Goal: Task Accomplishment & Management: Complete application form

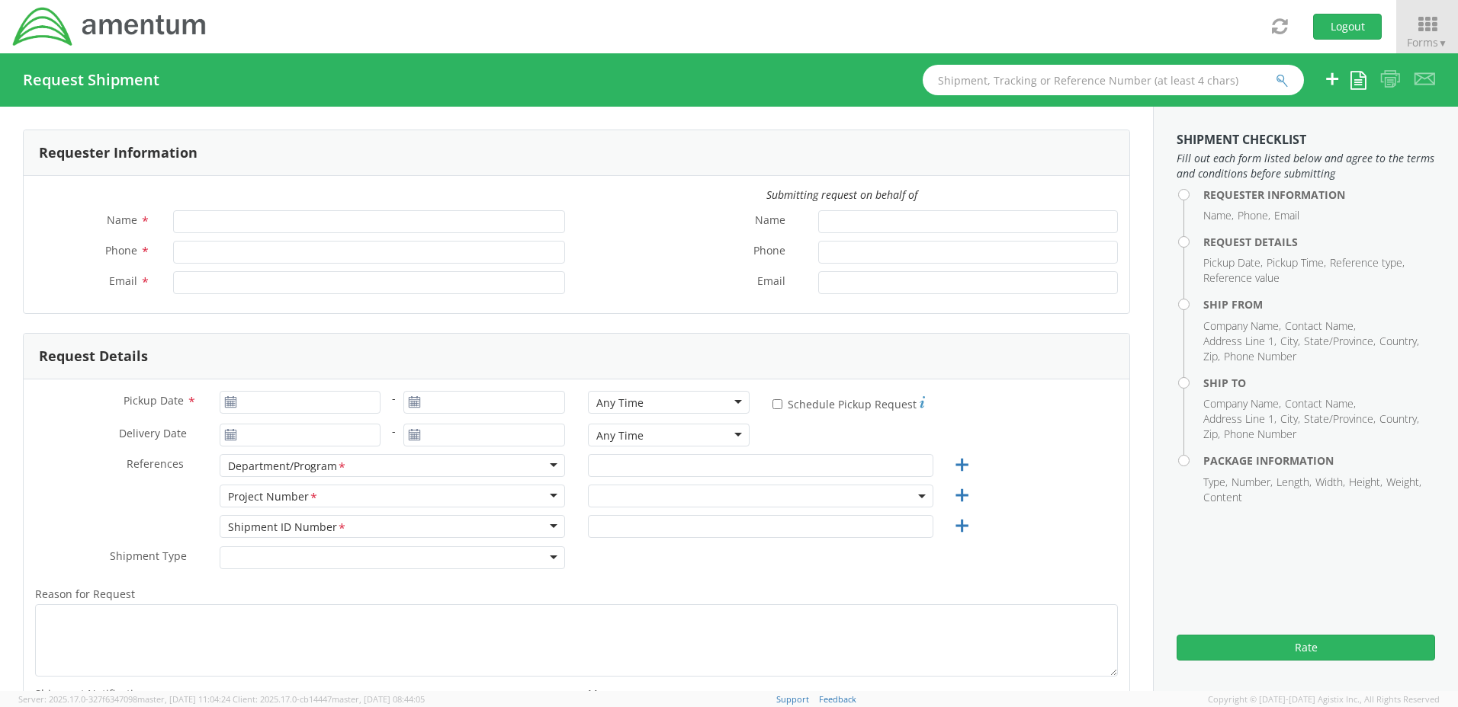
type input "[PERSON_NAME]"
type input "[PHONE_NUMBER]"
type input "[PERSON_NAME][EMAIL_ADDRESS][PERSON_NAME][DOMAIN_NAME]"
select select "1436.0005.21.L16.OD.31"
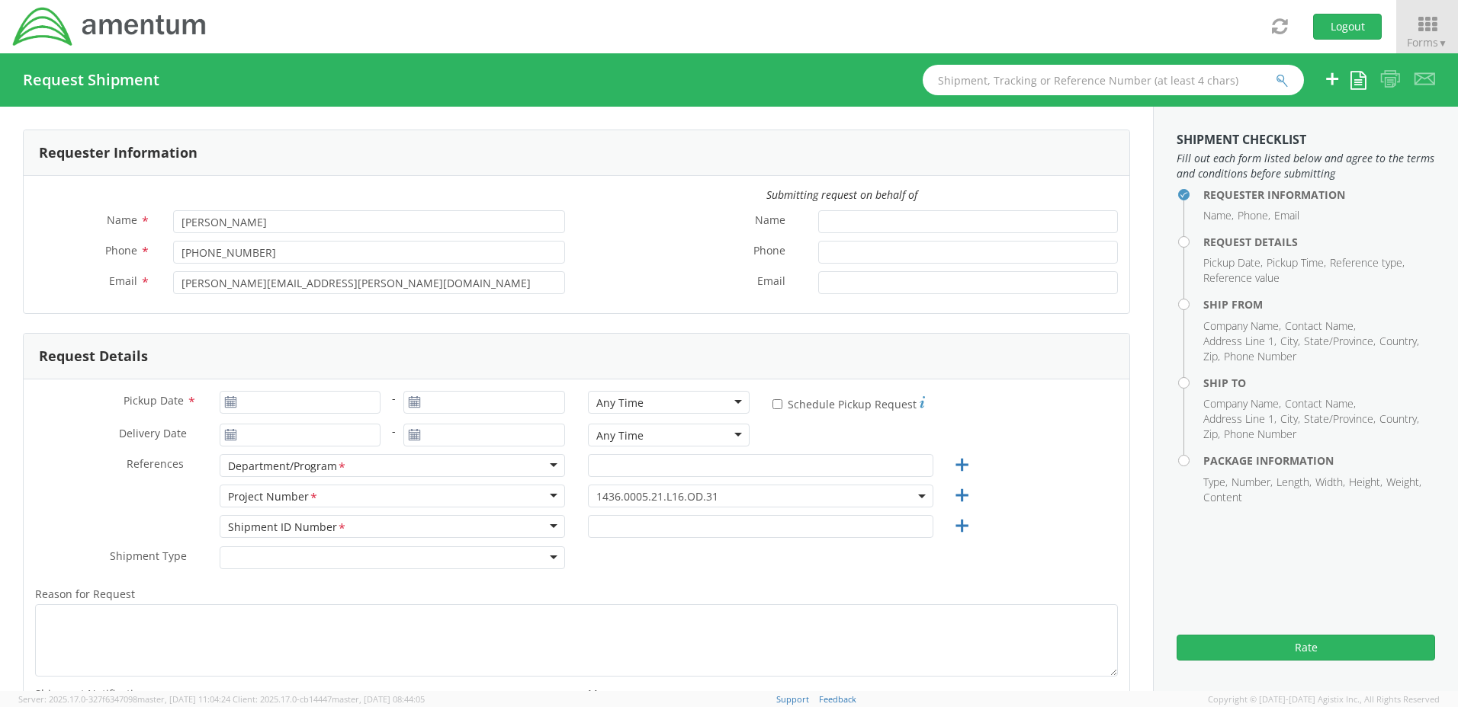
click at [228, 403] on icon at bounding box center [230, 402] width 13 height 12
click at [228, 403] on use at bounding box center [230, 401] width 11 height 11
click at [360, 402] on input "Pickup Date *" at bounding box center [301, 402] width 162 height 23
type input "[DATE]"
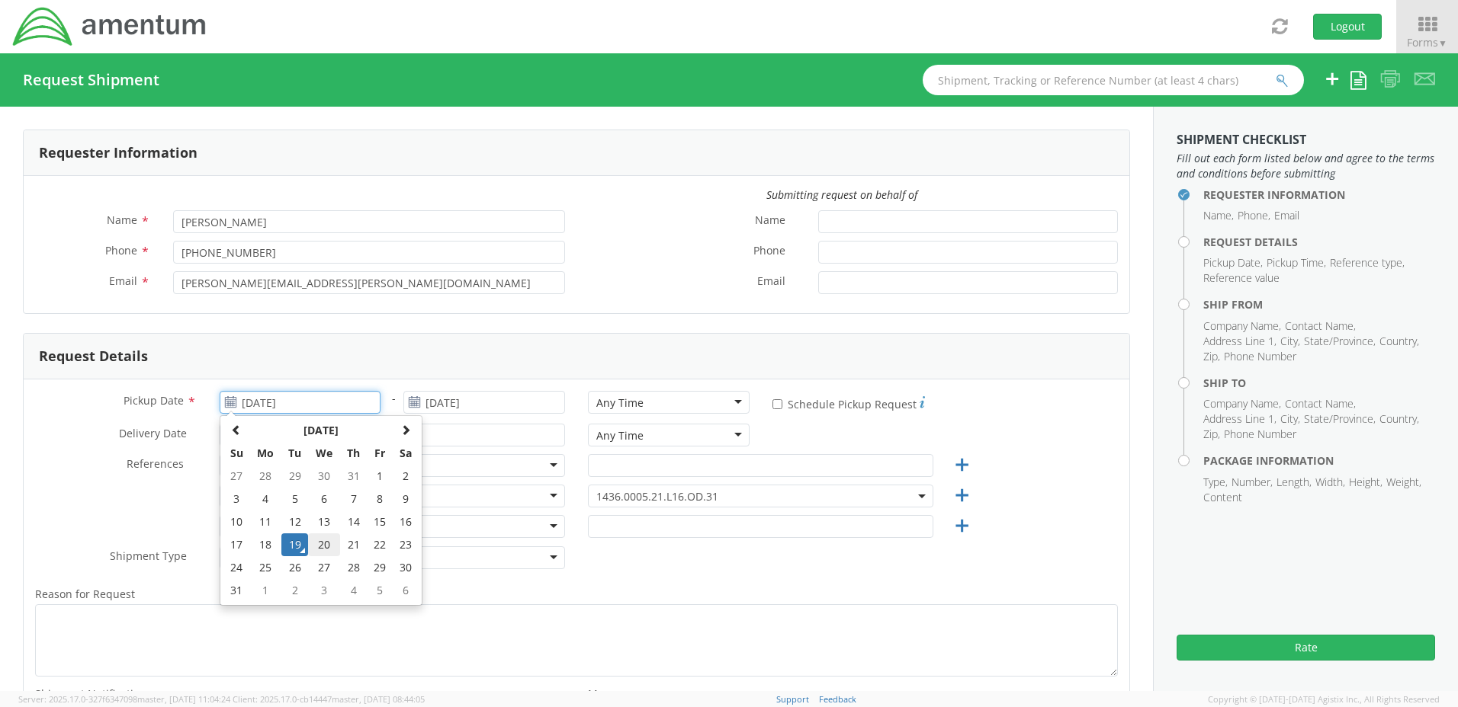
click at [319, 546] on td "20" at bounding box center [324, 545] width 32 height 23
type input "[DATE]"
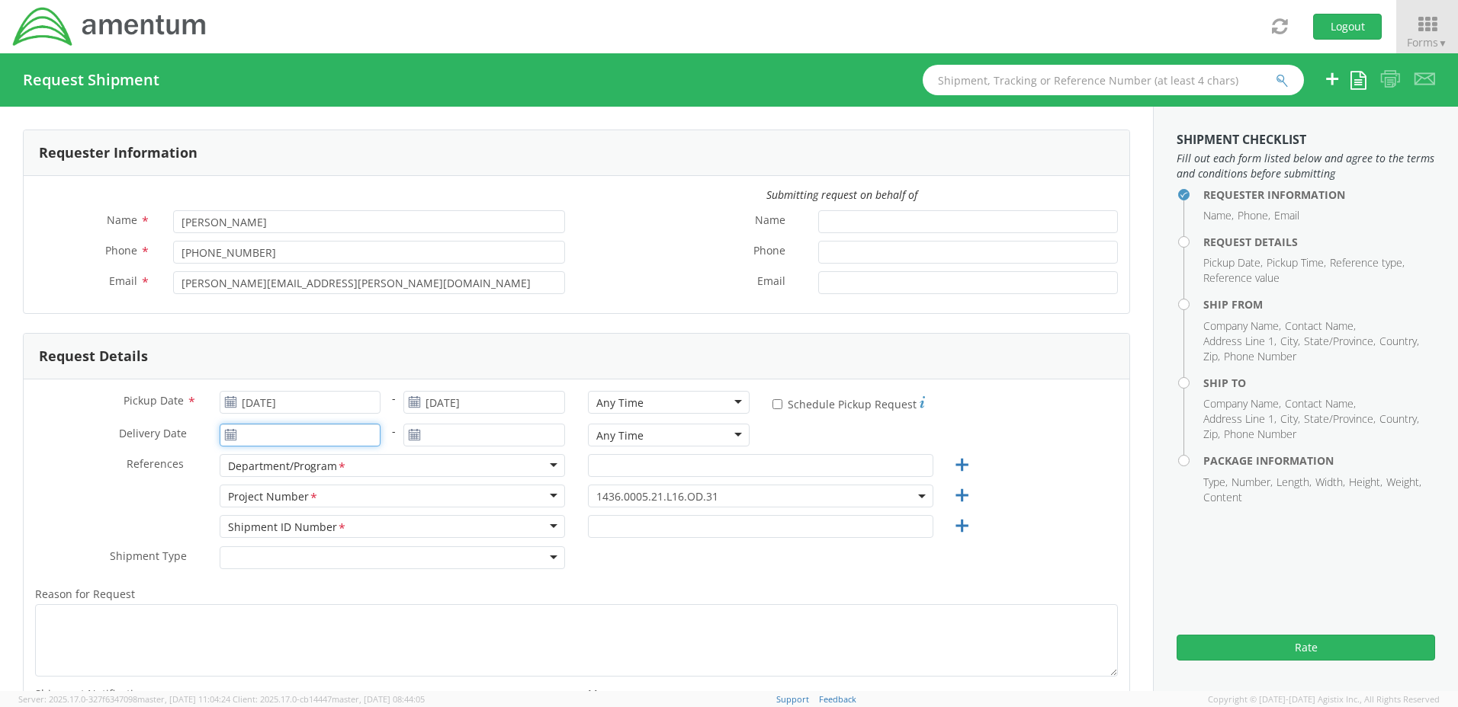
click at [284, 439] on input "Delivery Date *" at bounding box center [301, 435] width 162 height 23
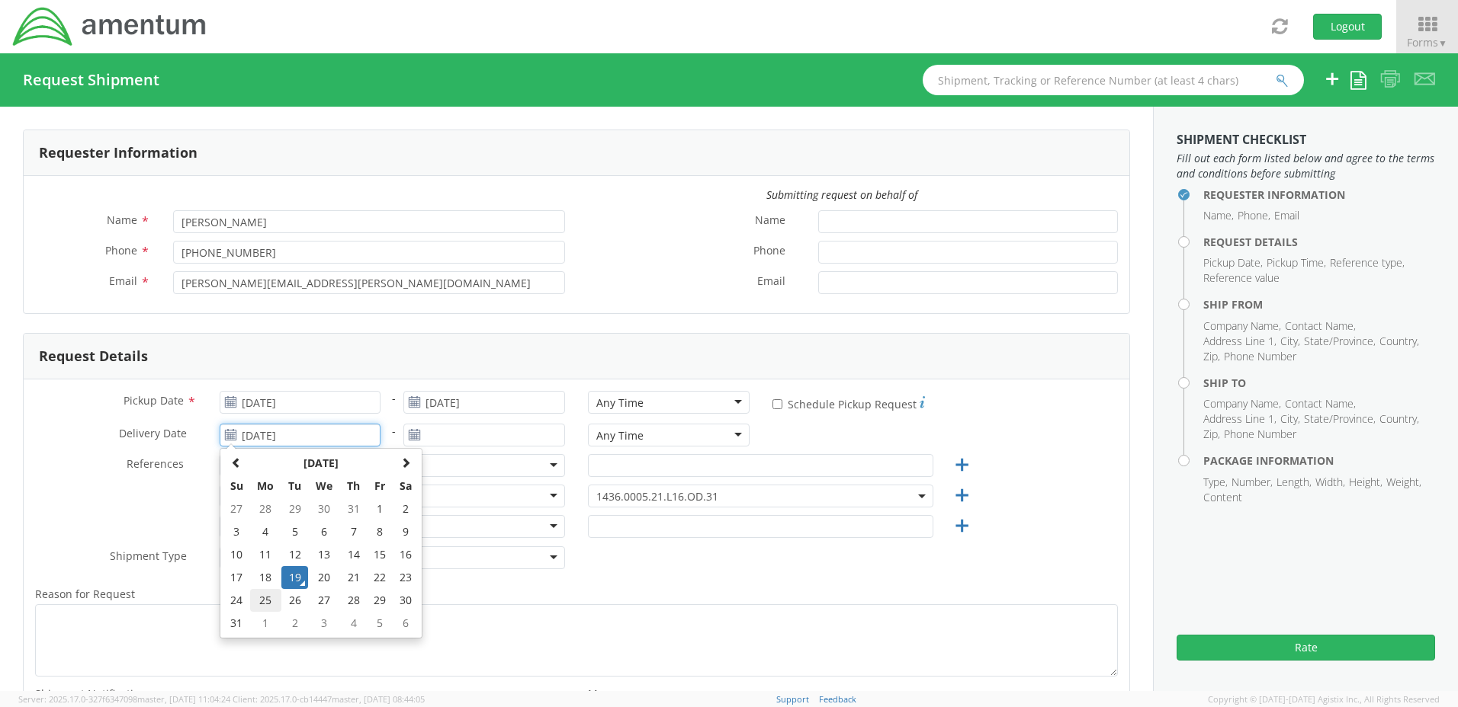
click at [263, 603] on td "25" at bounding box center [266, 600] width 32 height 23
type input "[DATE]"
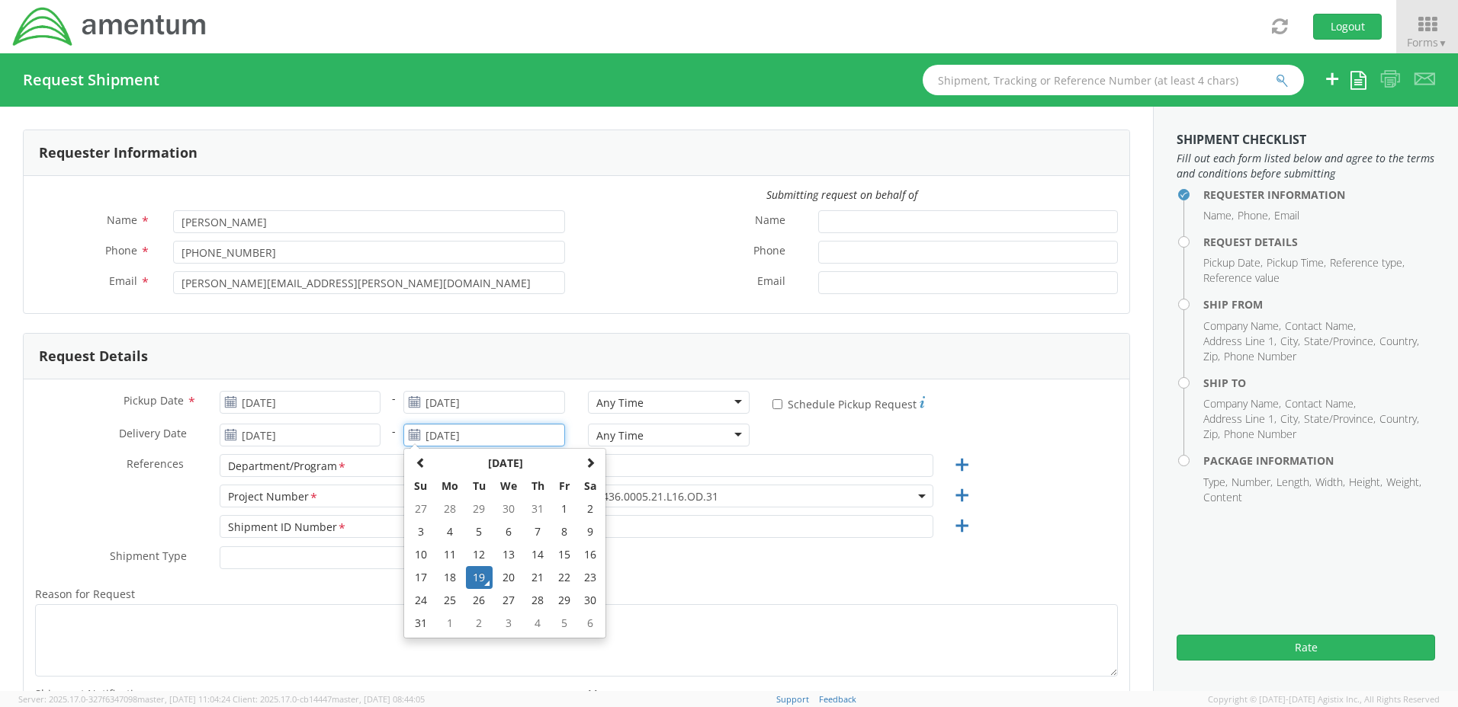
click at [432, 435] on input "[DATE]" at bounding box center [484, 435] width 162 height 23
click at [447, 601] on td "25" at bounding box center [450, 600] width 32 height 23
type input "[DATE]"
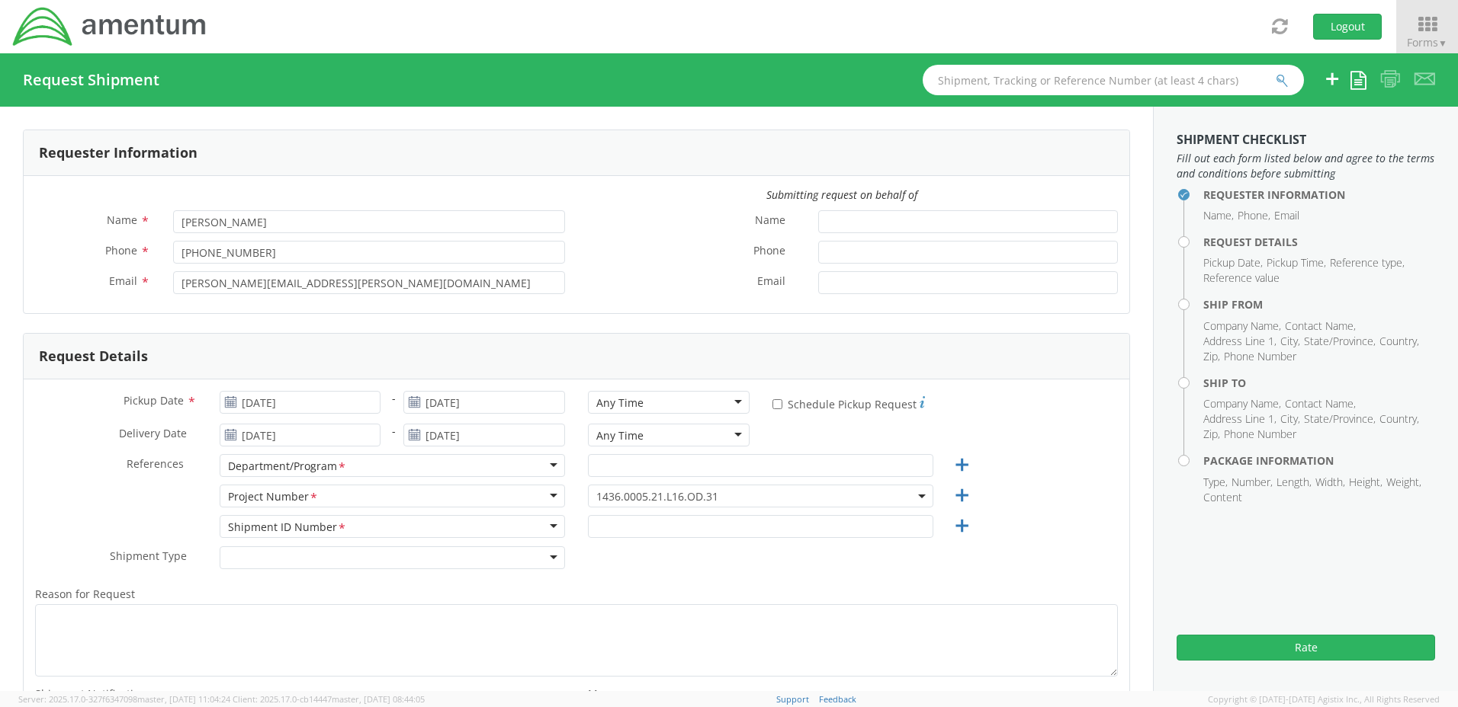
click at [732, 403] on div "Any Time" at bounding box center [669, 402] width 162 height 23
click at [620, 435] on div "Any Time" at bounding box center [619, 435] width 47 height 15
click at [389, 467] on div "Department/Program *" at bounding box center [392, 465] width 345 height 23
click at [549, 464] on div "Department/Program *" at bounding box center [392, 465] width 345 height 23
click at [546, 463] on div "Department/Program *" at bounding box center [392, 465] width 345 height 23
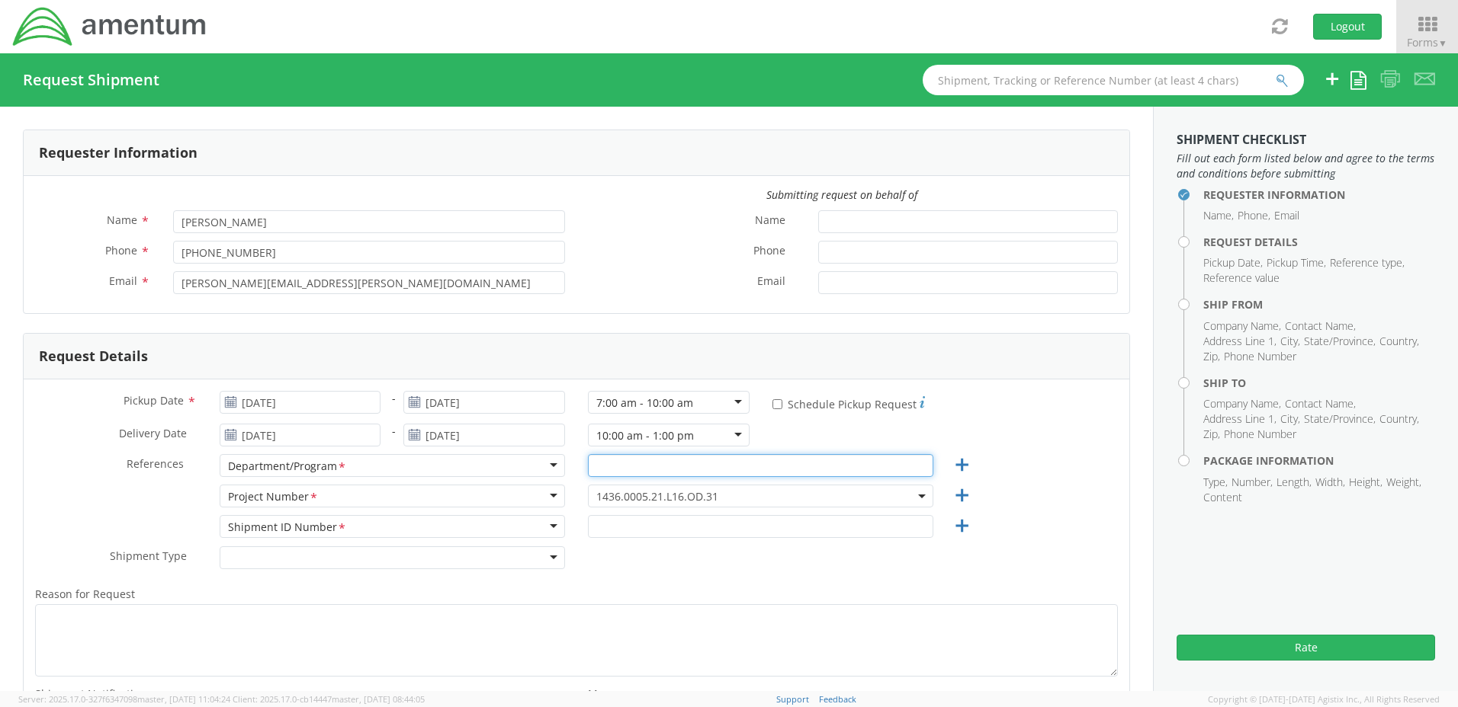
click at [649, 467] on input "text" at bounding box center [760, 465] width 345 height 23
type input "B"
type input "BGCAPP, SDC Anniston"
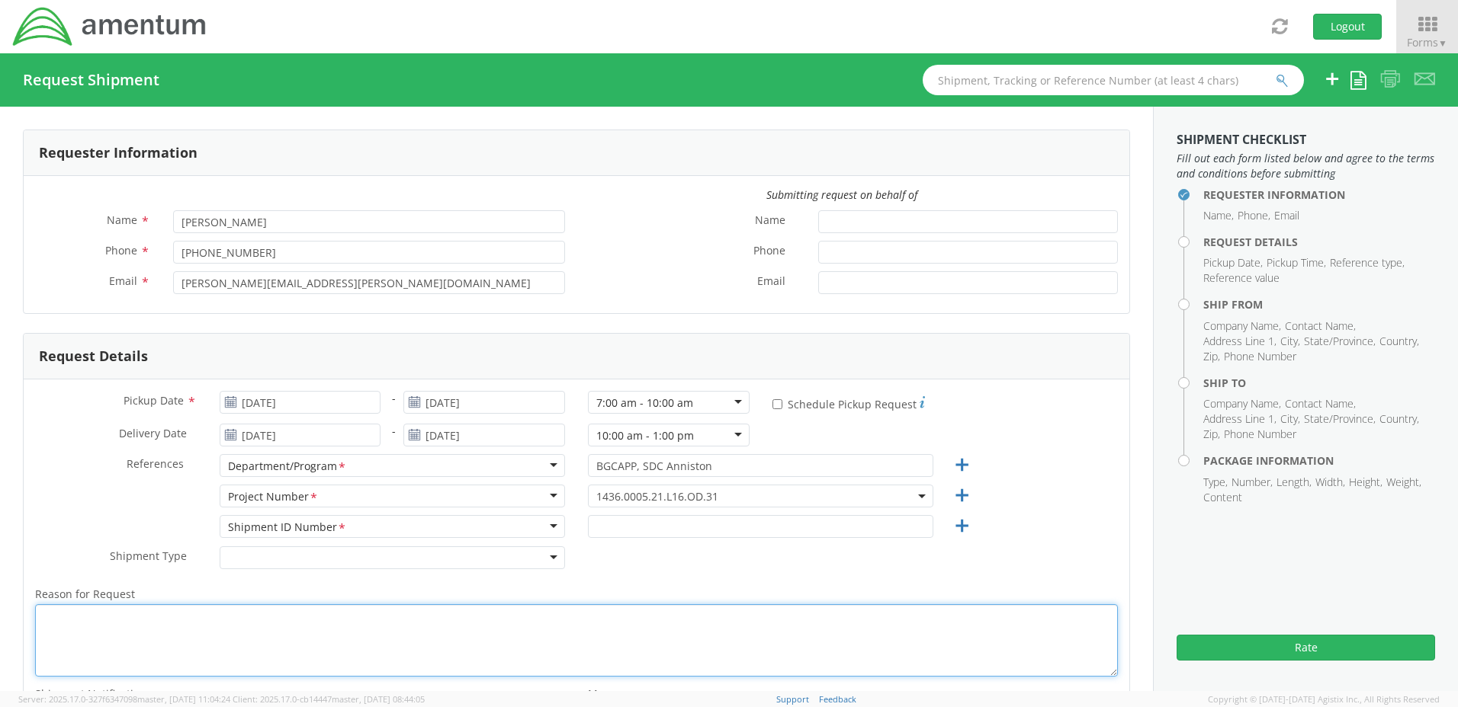
click at [47, 617] on textarea "Reason for Request *" at bounding box center [576, 641] width 1082 height 72
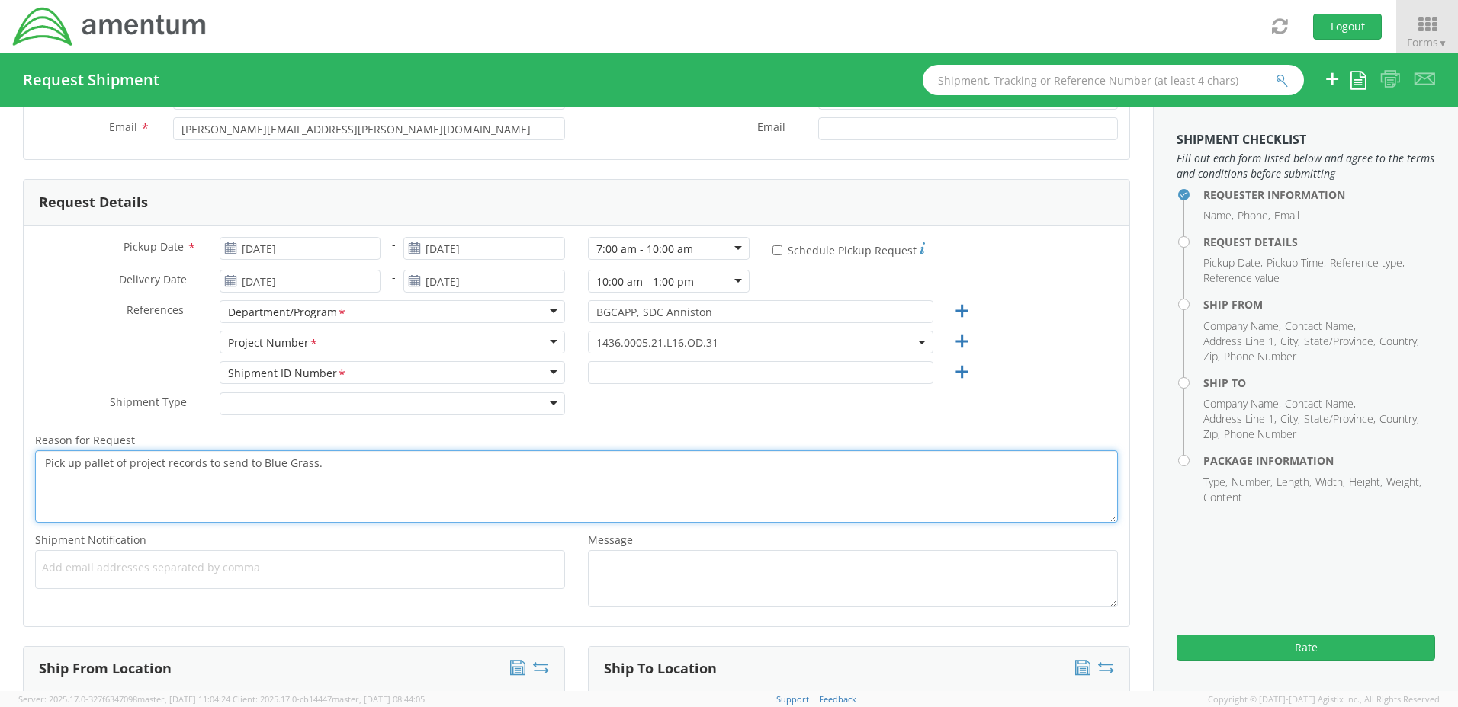
scroll to position [165, 0]
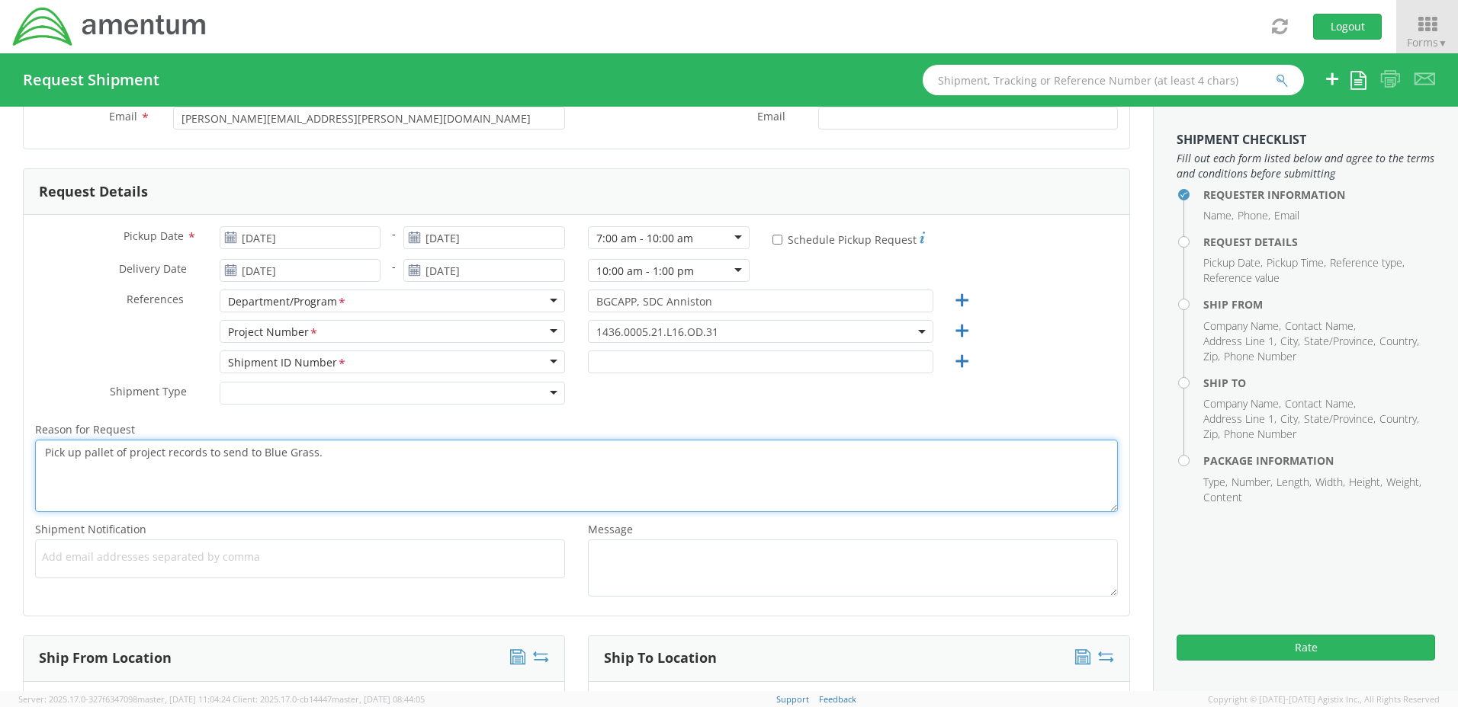
type textarea "Pick up pallet of project records to send to Blue Grass."
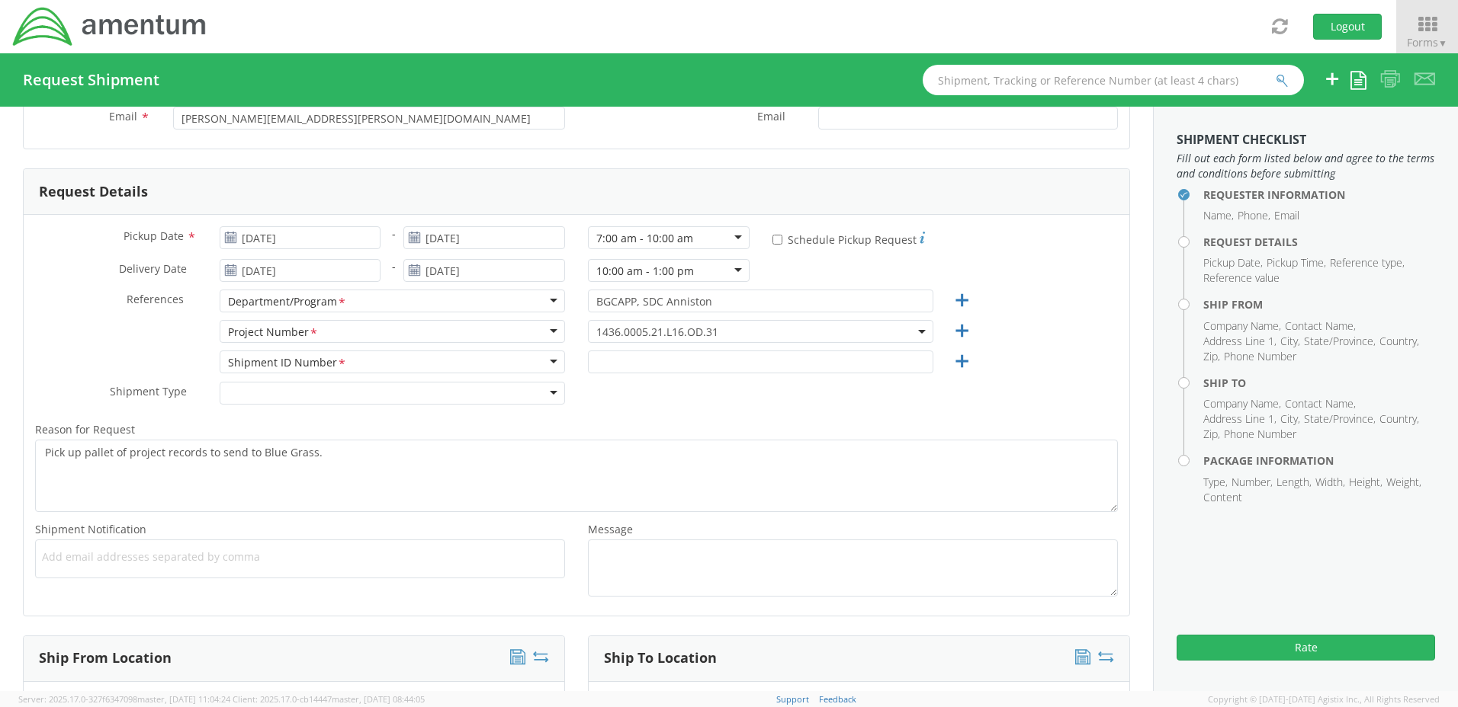
click at [548, 392] on div at bounding box center [392, 393] width 345 height 23
click at [705, 402] on div "Shipment Type * Batch Regular" at bounding box center [576, 397] width 1105 height 30
click at [710, 364] on input "text" at bounding box center [760, 362] width 345 height 23
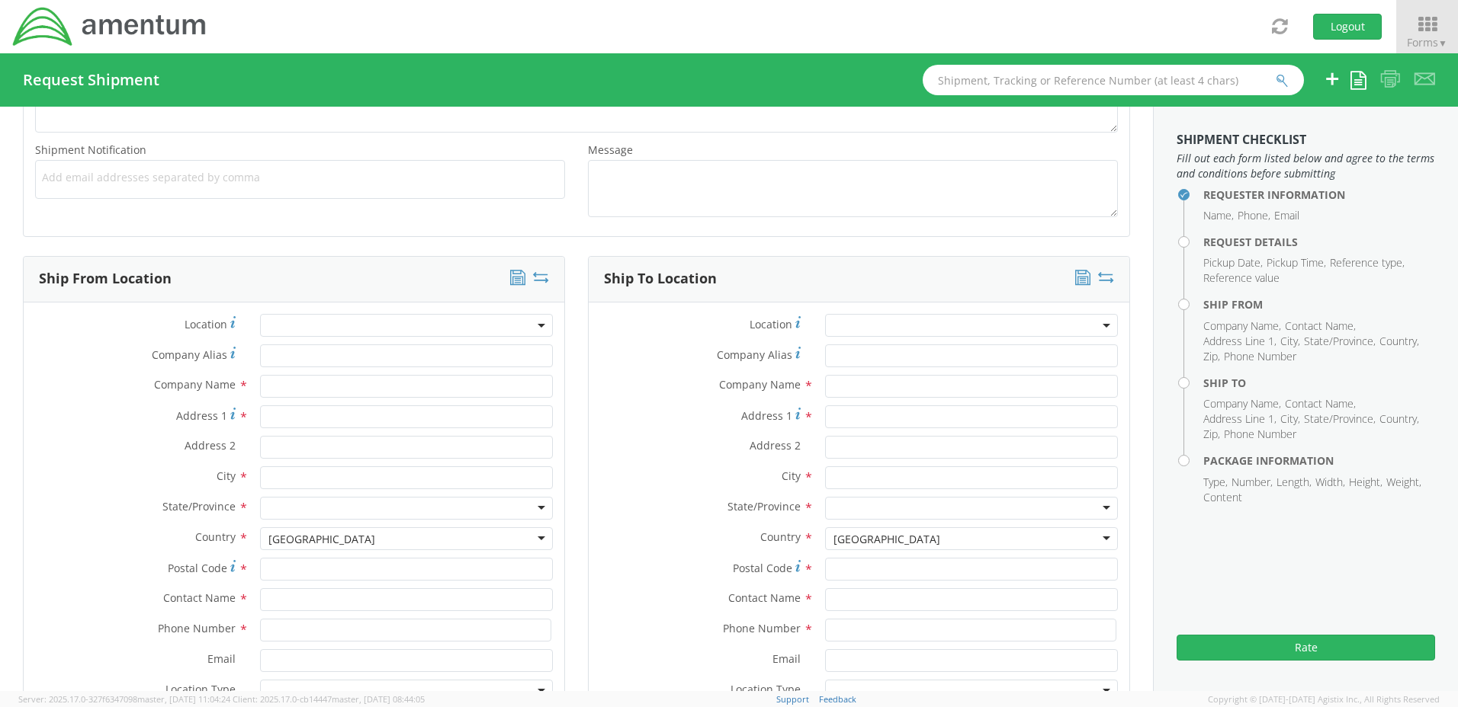
scroll to position [548, 0]
click at [537, 322] on b at bounding box center [541, 322] width 8 height 4
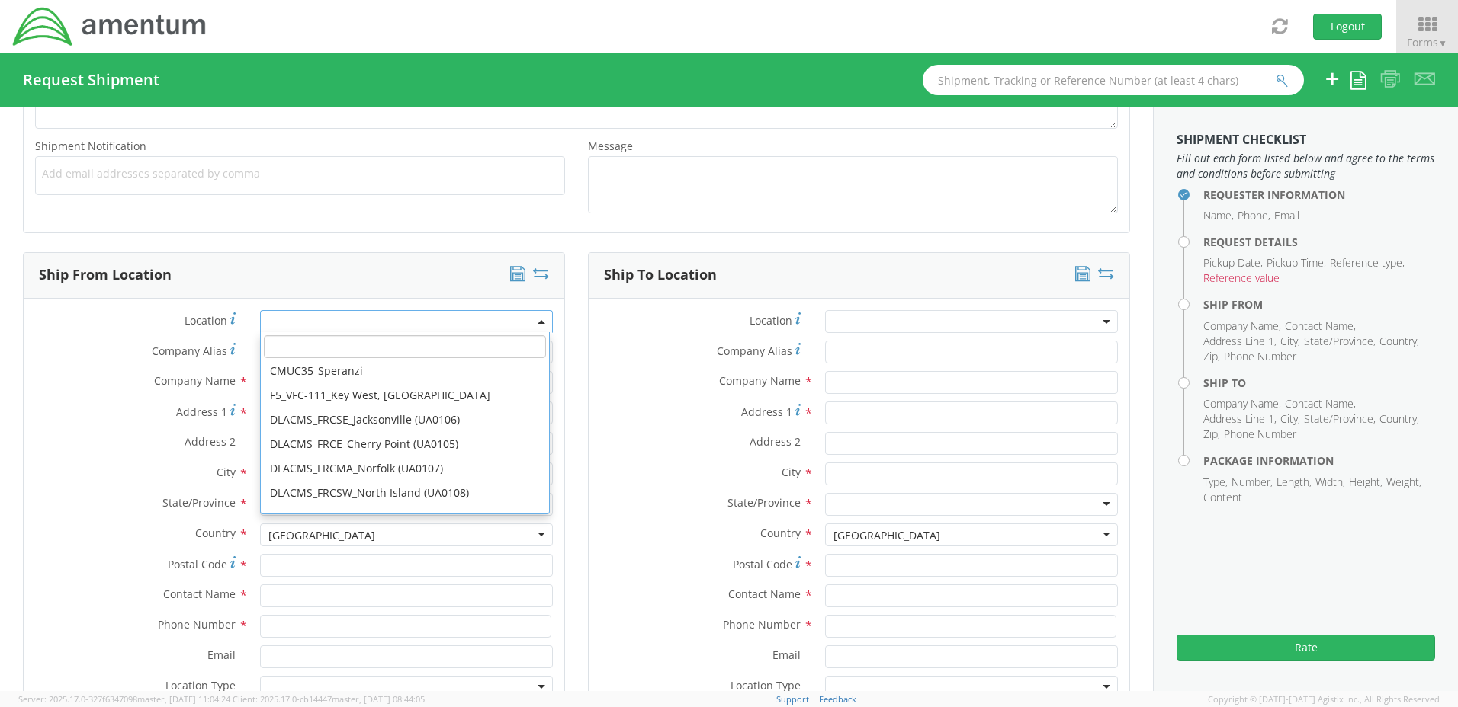
scroll to position [4476, 0]
click at [286, 345] on input "search" at bounding box center [404, 346] width 281 height 23
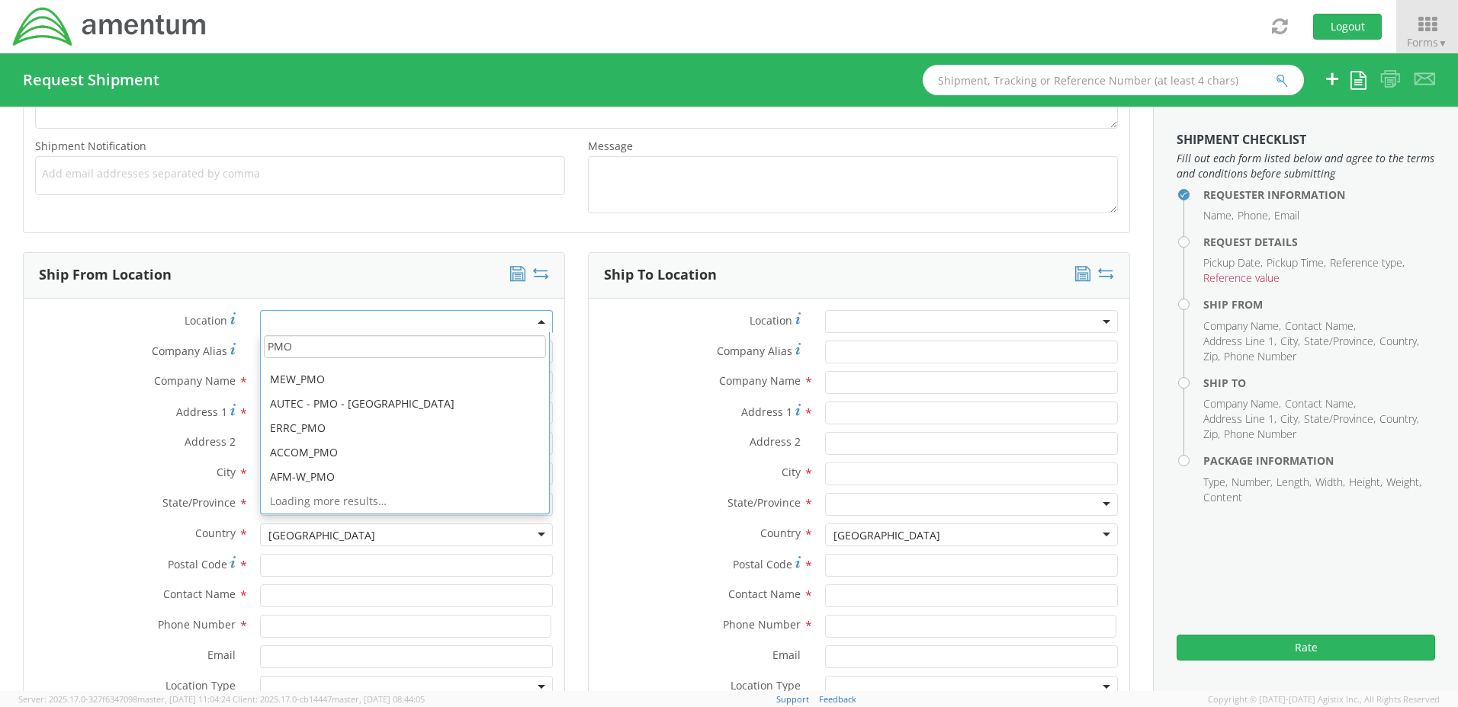
scroll to position [0, 0]
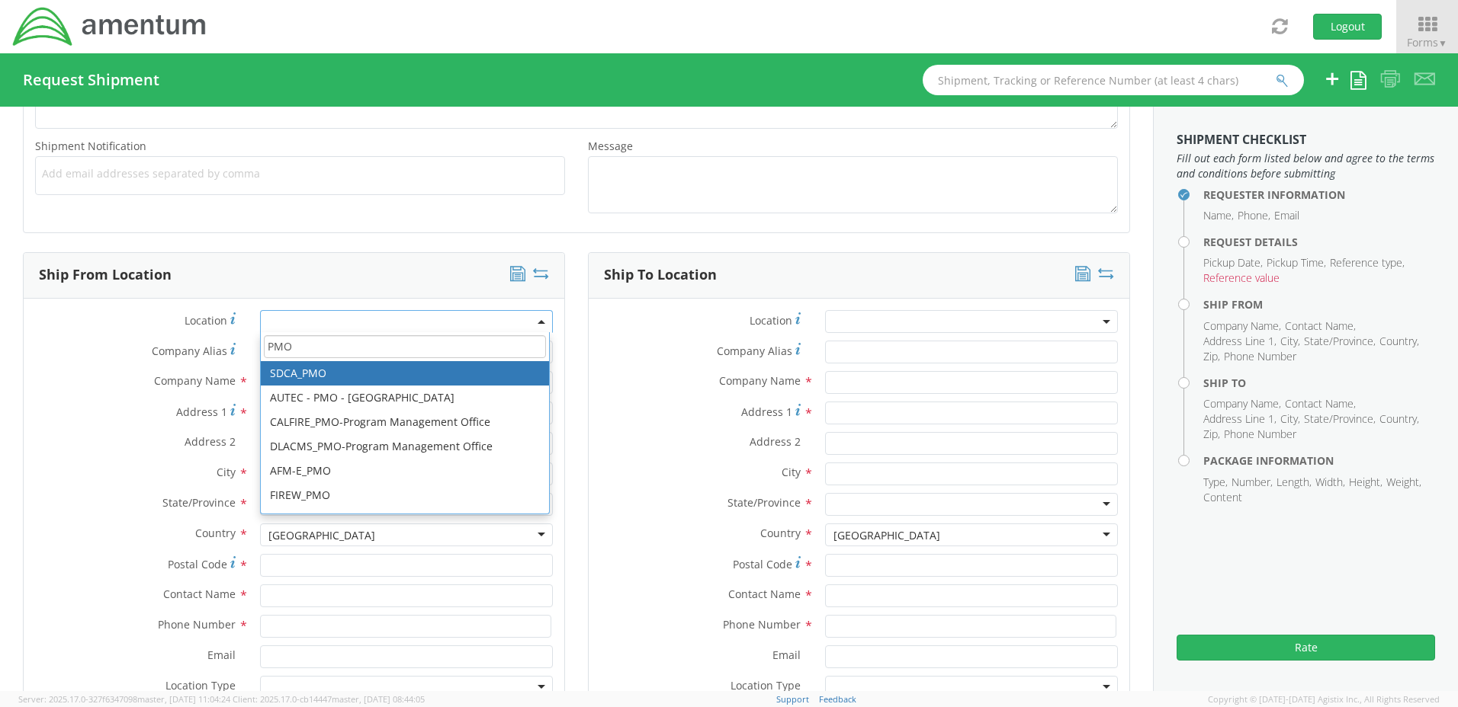
type input "PMO"
type input "Amentum Services, Inc."
type input "[STREET_ADDRESS]"
type input "c/o ANAD, SDC, [US_STATE] Demilitarization Co LLC"
type input "Anniston"
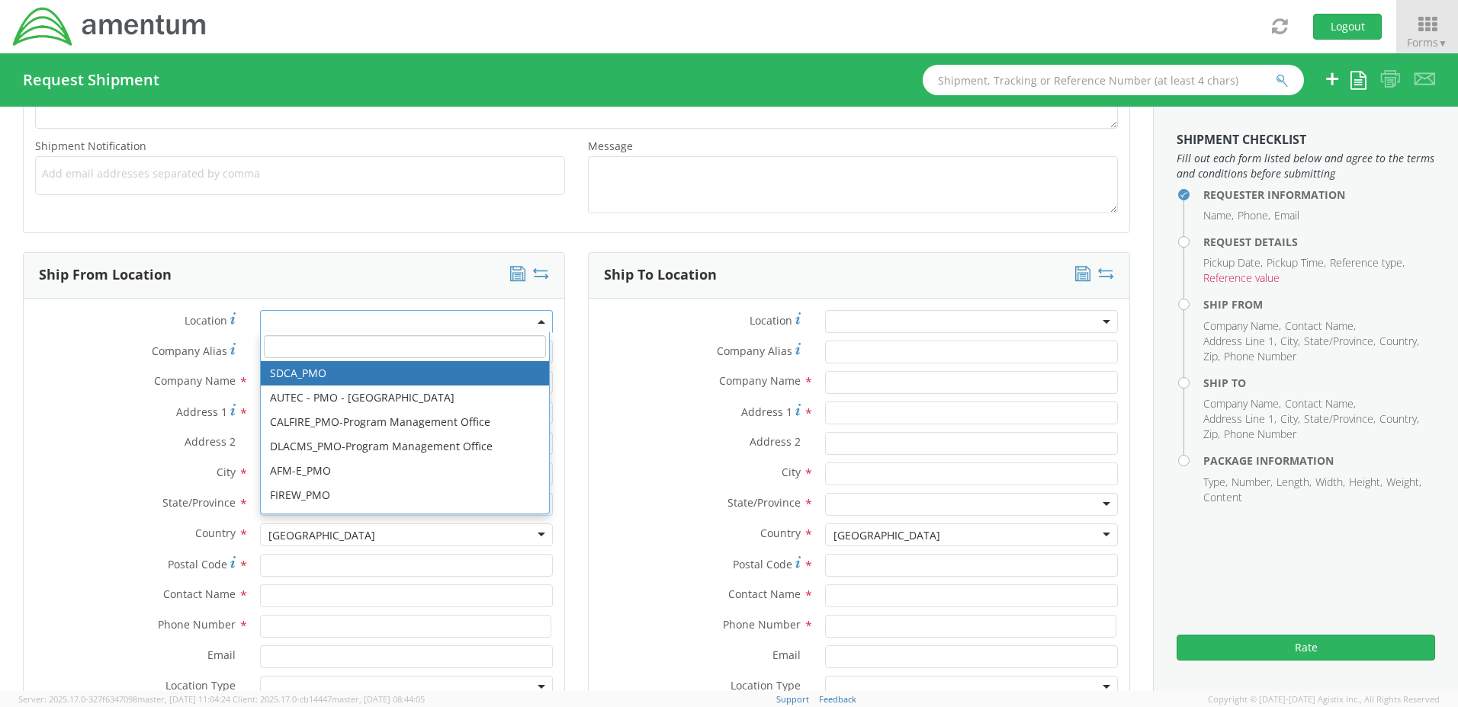
type input "36201"
select select "48011"
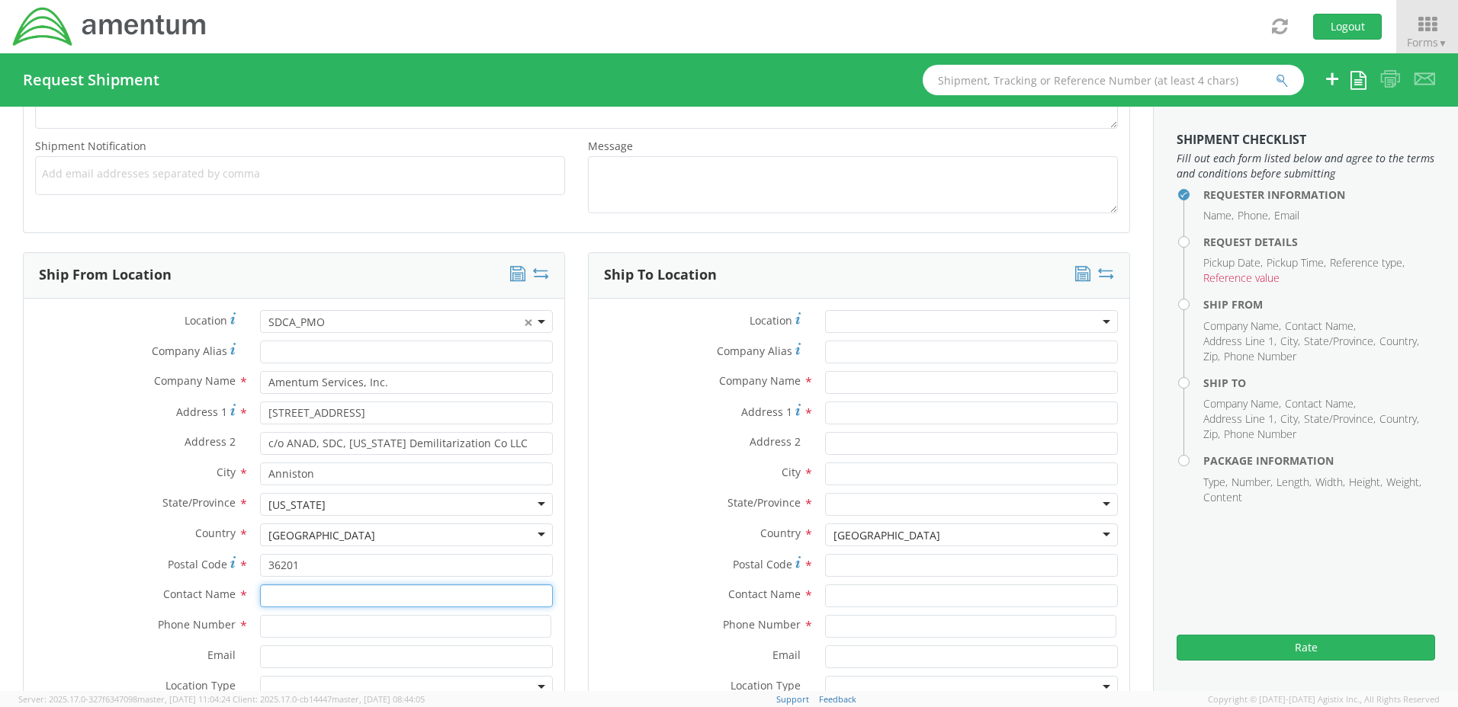
click at [284, 597] on input "text" at bounding box center [406, 596] width 293 height 23
type input "[PERSON_NAME]"
click at [286, 625] on input at bounding box center [405, 626] width 291 height 23
type input "[PHONE_NUMBER]"
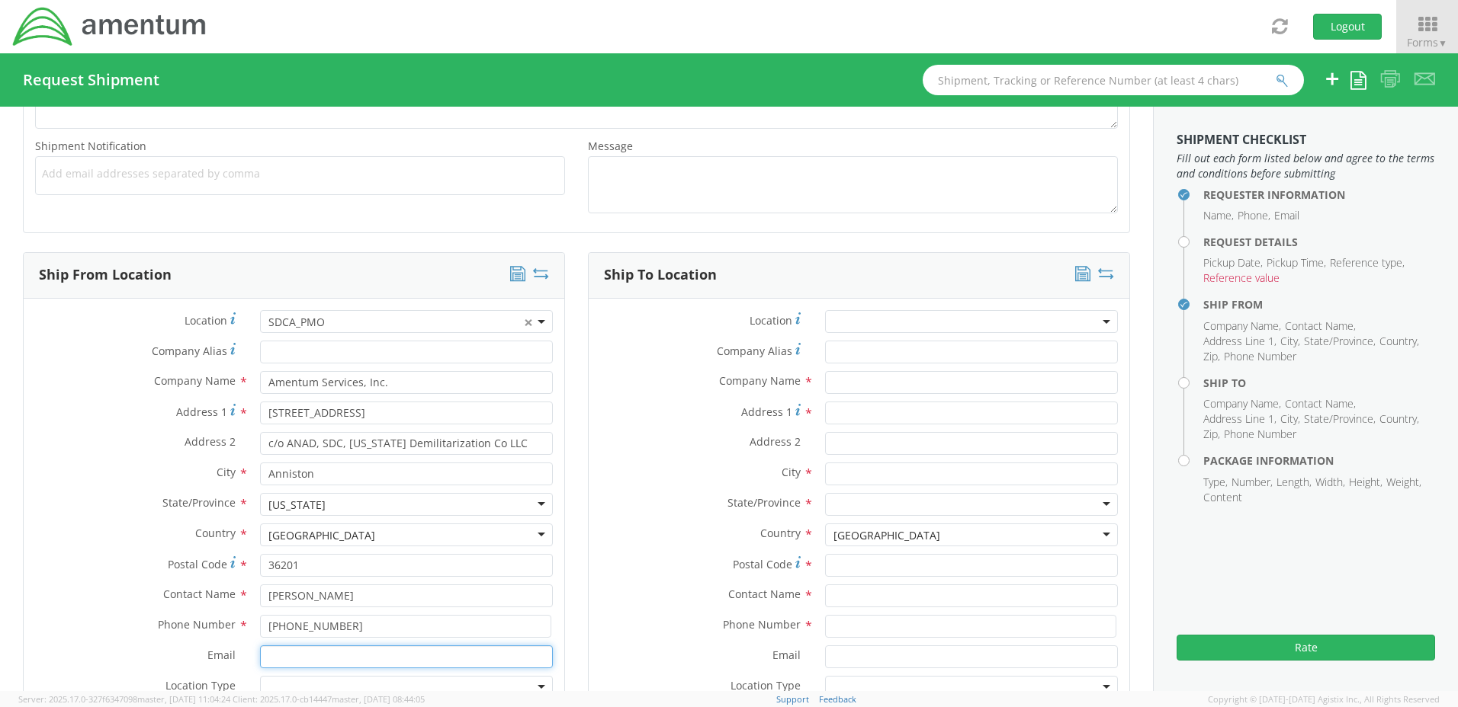
click at [280, 658] on input "Email *" at bounding box center [406, 657] width 293 height 23
type input "[PERSON_NAME][EMAIL_ADDRESS][PERSON_NAME][DOMAIN_NAME]"
click at [534, 687] on div at bounding box center [406, 687] width 293 height 23
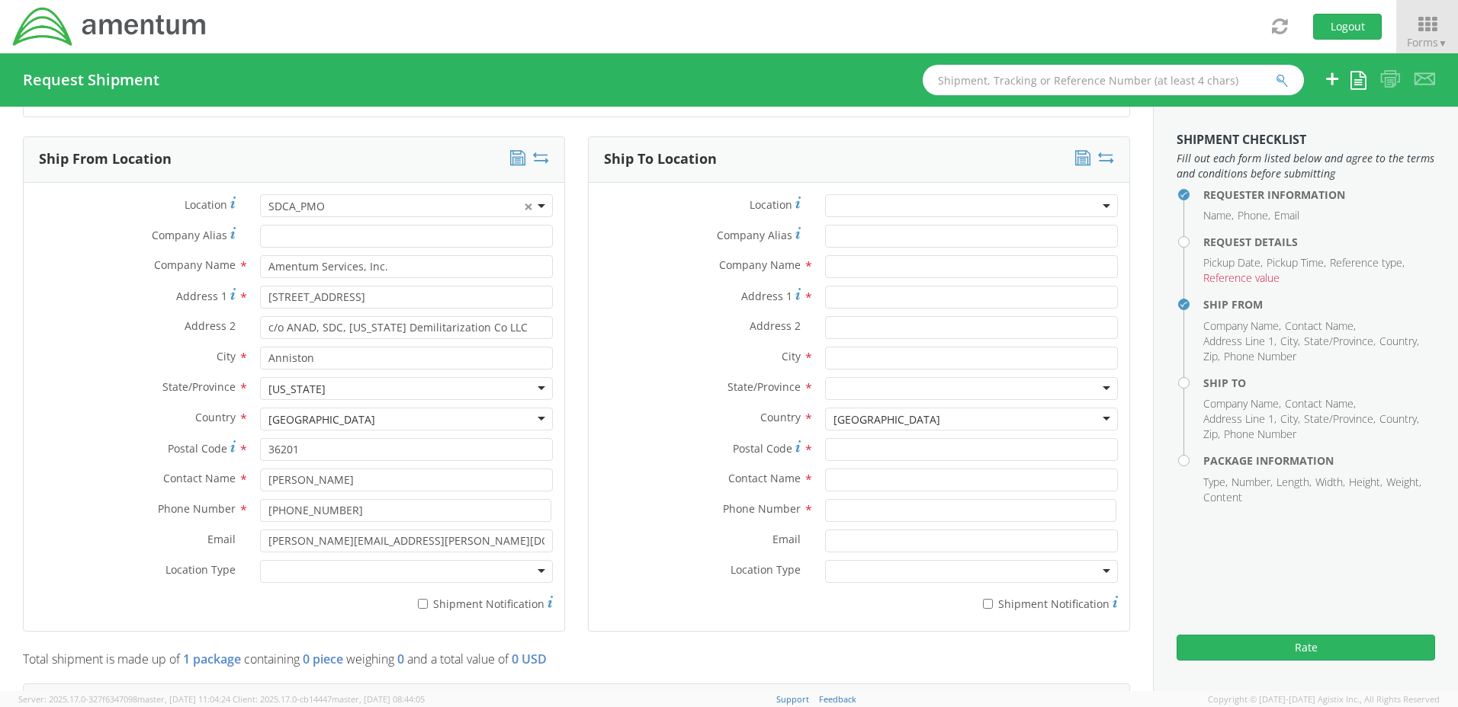
scroll to position [750, 0]
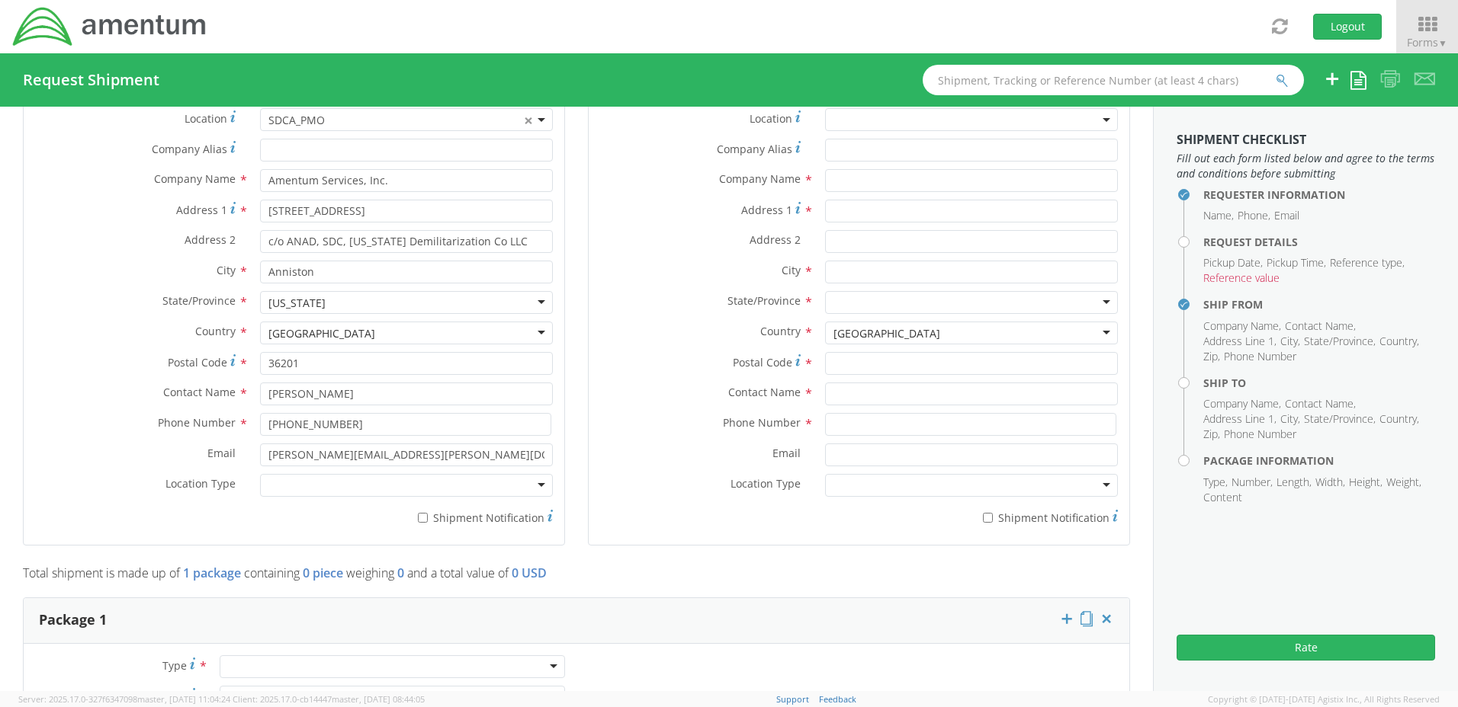
click at [533, 483] on div at bounding box center [406, 485] width 293 height 23
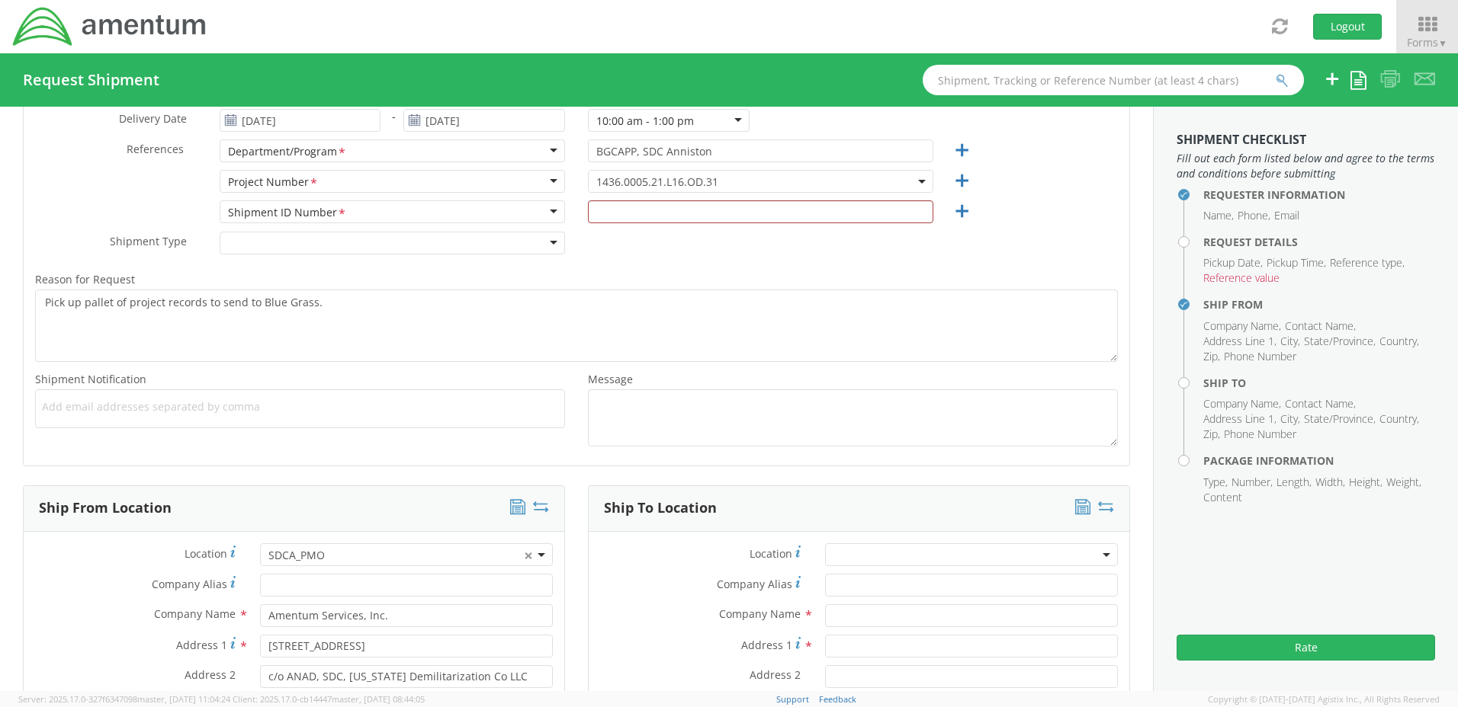
scroll to position [257, 0]
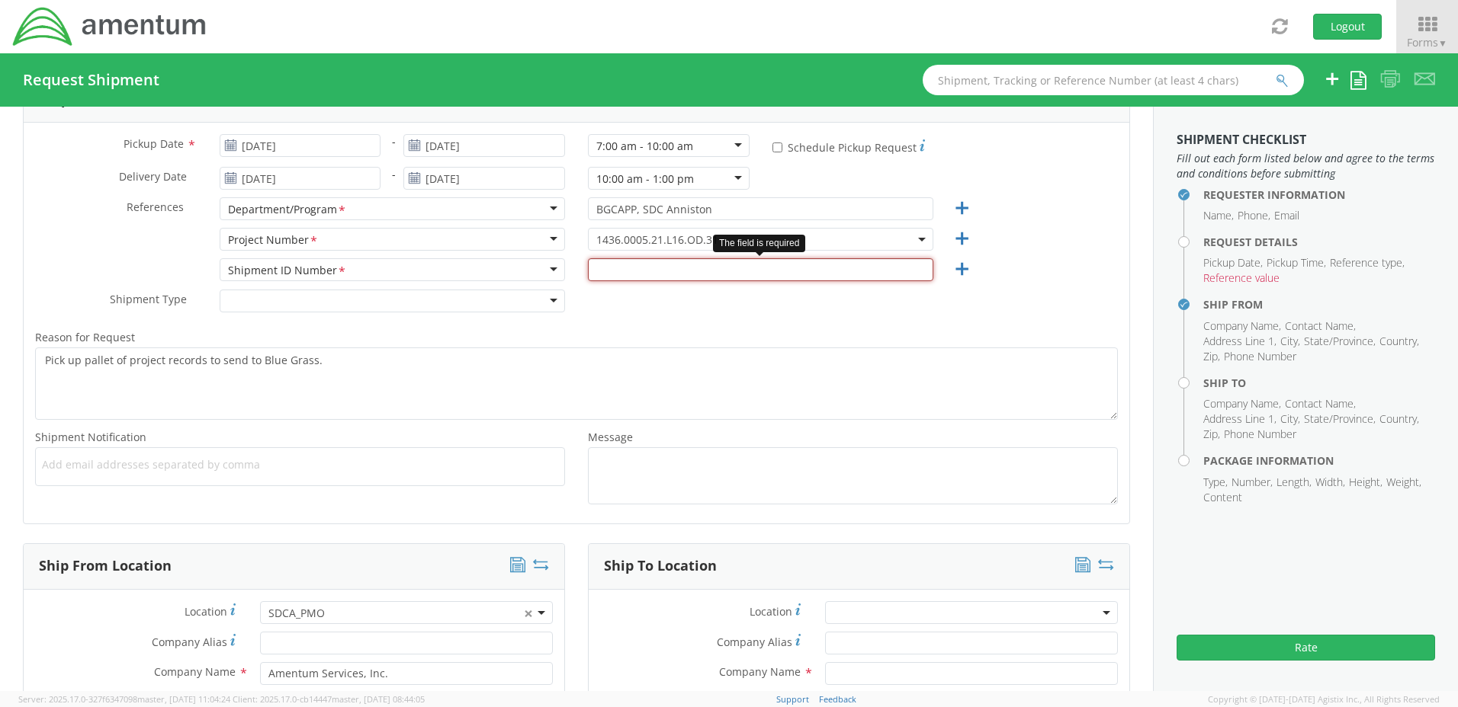
click at [852, 274] on input "text" at bounding box center [760, 269] width 345 height 23
click at [952, 269] on icon at bounding box center [961, 269] width 19 height 19
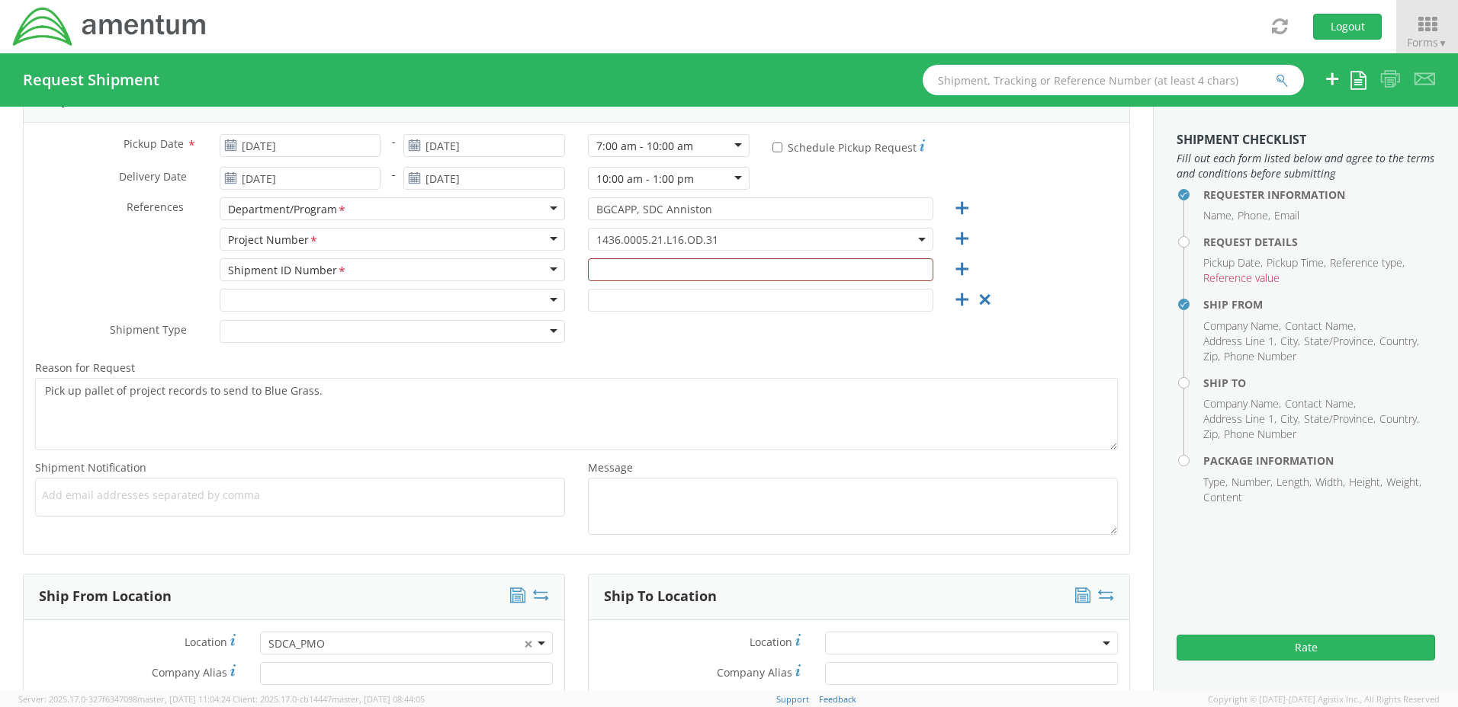
click at [547, 271] on div "Shipment ID Number *" at bounding box center [392, 269] width 345 height 23
click at [603, 270] on input "text" at bounding box center [760, 269] width 345 height 23
type input "SDCA0001"
click at [1045, 300] on div "Account Type Activity ID Airline Appointment Number ASN Batch Request # Bill Of…" at bounding box center [576, 304] width 1105 height 30
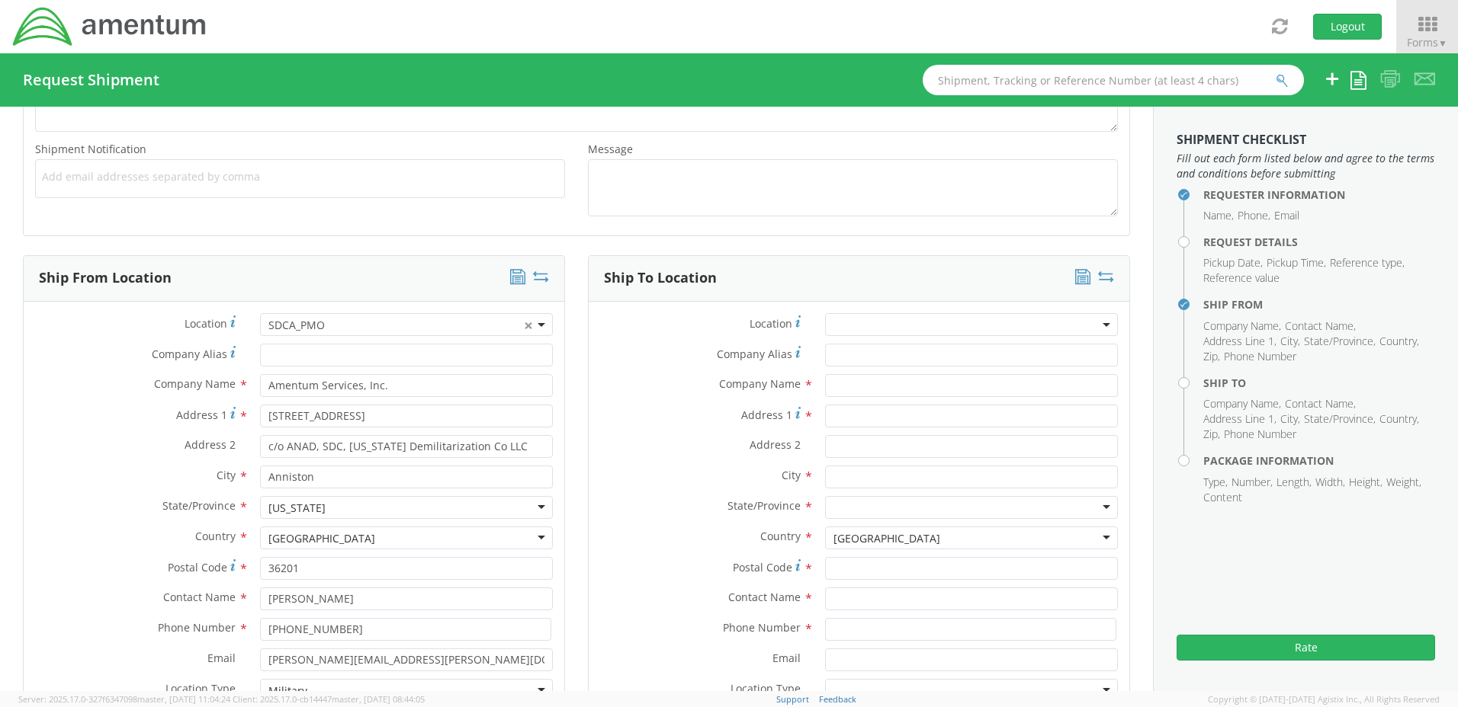
scroll to position [607, 0]
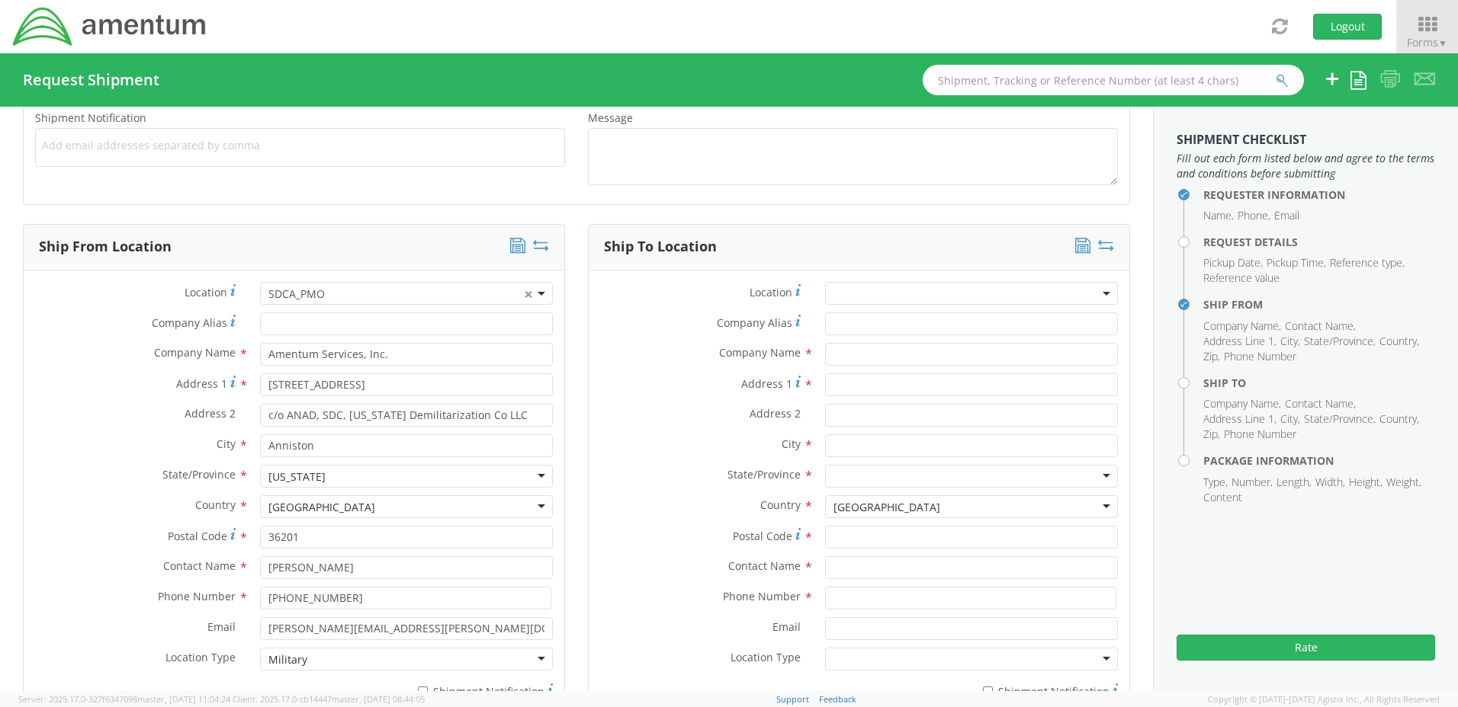
click at [1102, 292] on b at bounding box center [1106, 294] width 8 height 4
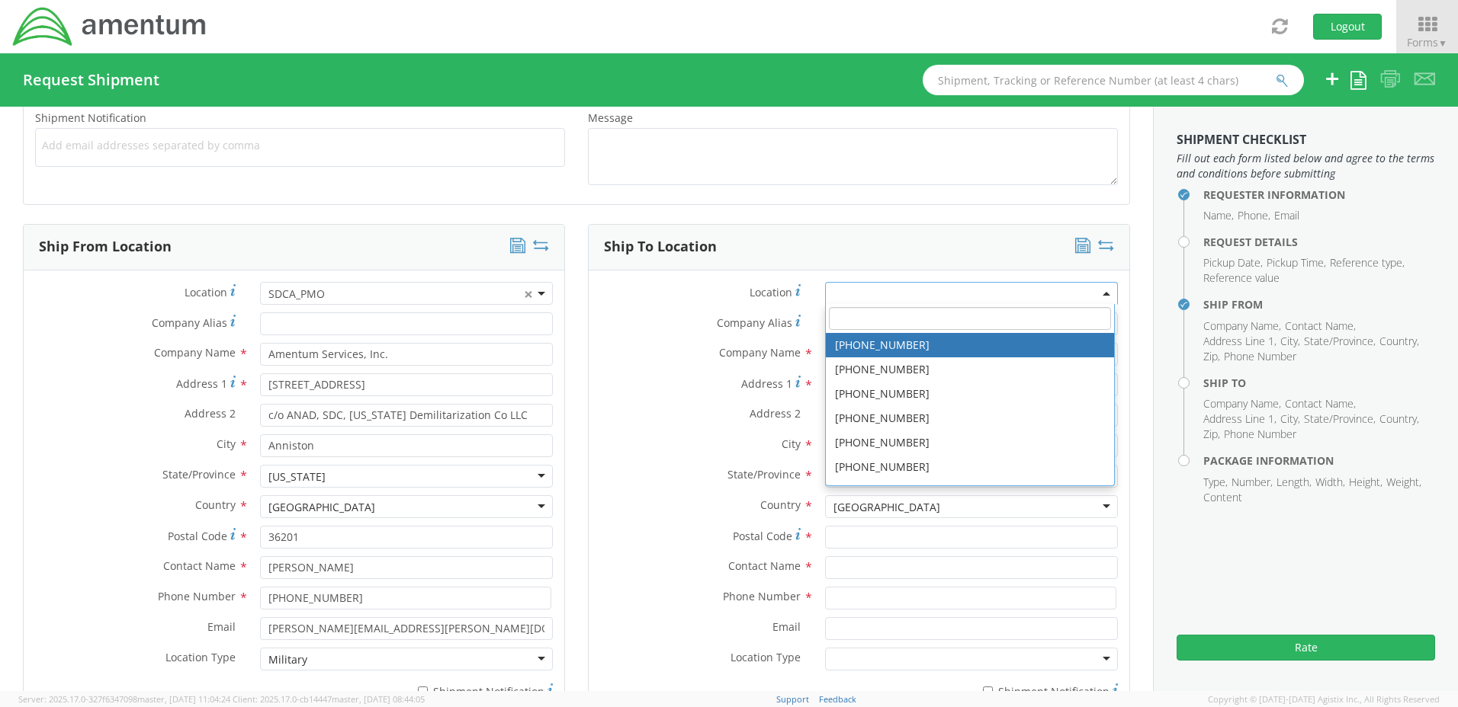
click at [803, 326] on label "Company Alias *" at bounding box center [700, 323] width 225 height 21
click at [825, 326] on input "Company Alias *" at bounding box center [971, 324] width 293 height 23
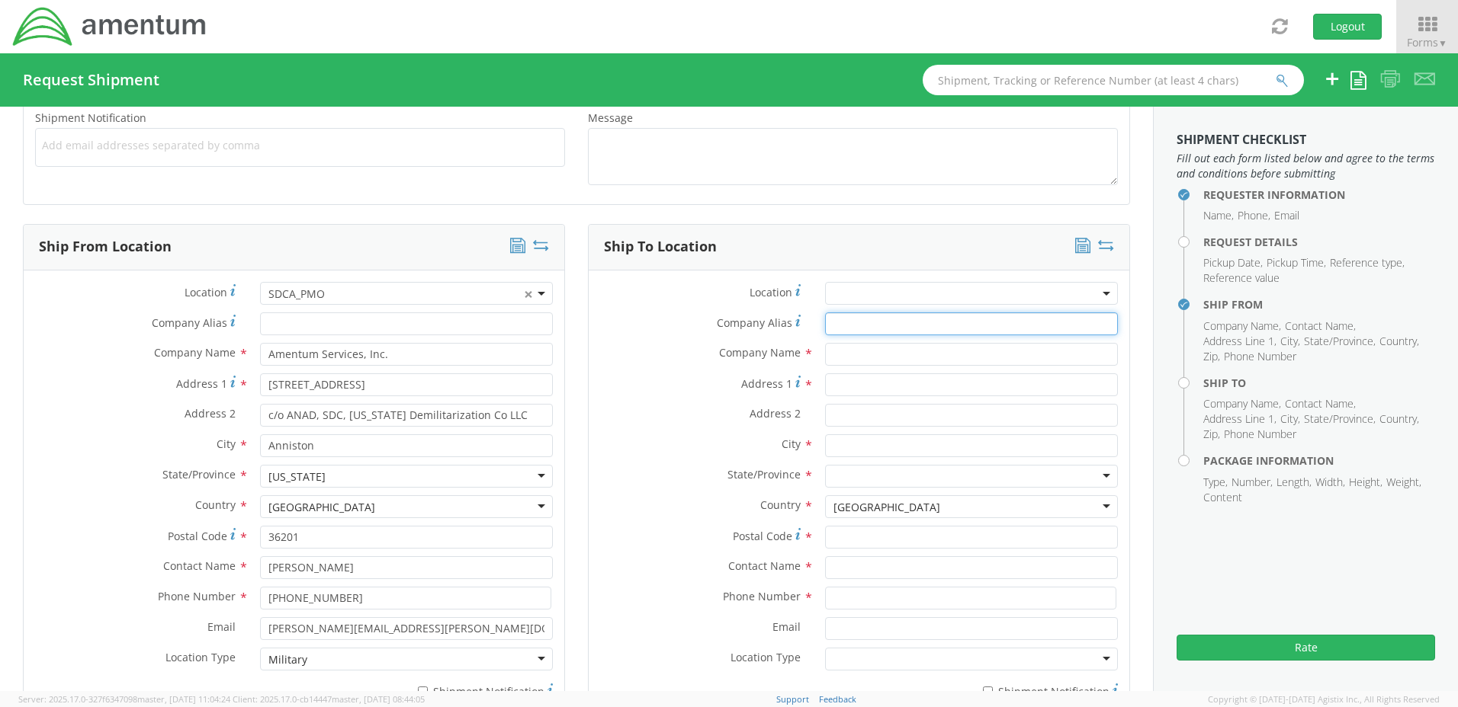
click at [838, 325] on input "Company Alias *" at bounding box center [971, 324] width 293 height 23
type input "B"
click at [835, 357] on input "text" at bounding box center [971, 354] width 293 height 23
type input "B"
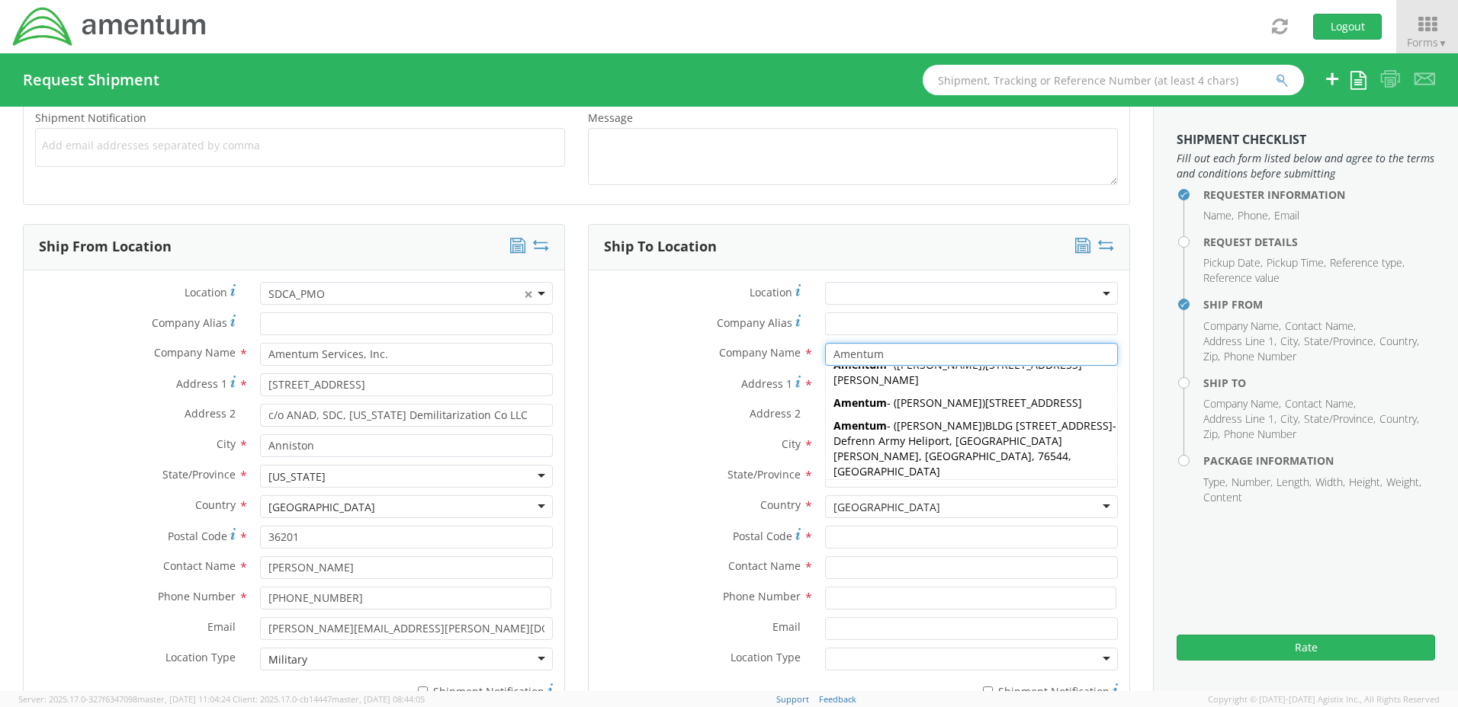
scroll to position [815, 0]
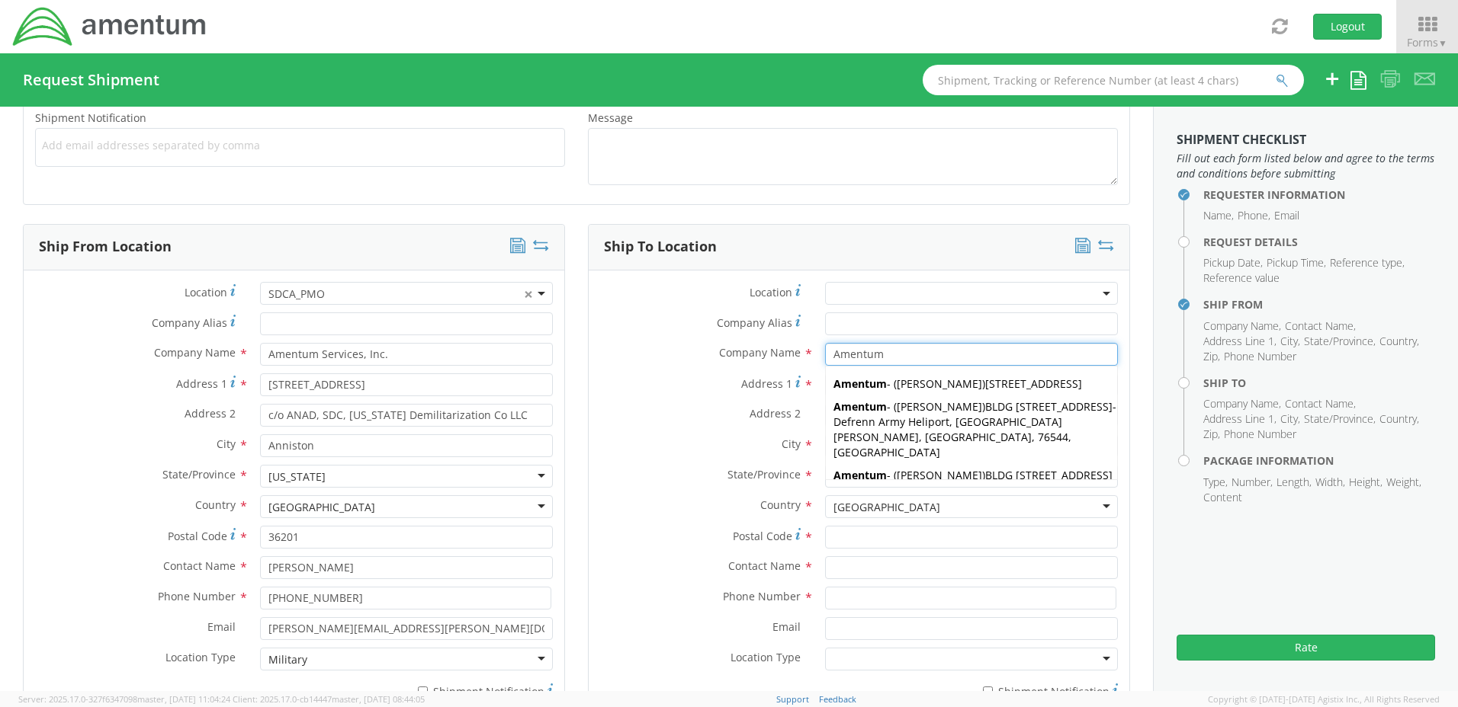
click at [876, 354] on input "Amentum" at bounding box center [971, 354] width 293 height 23
type input "Amentum"
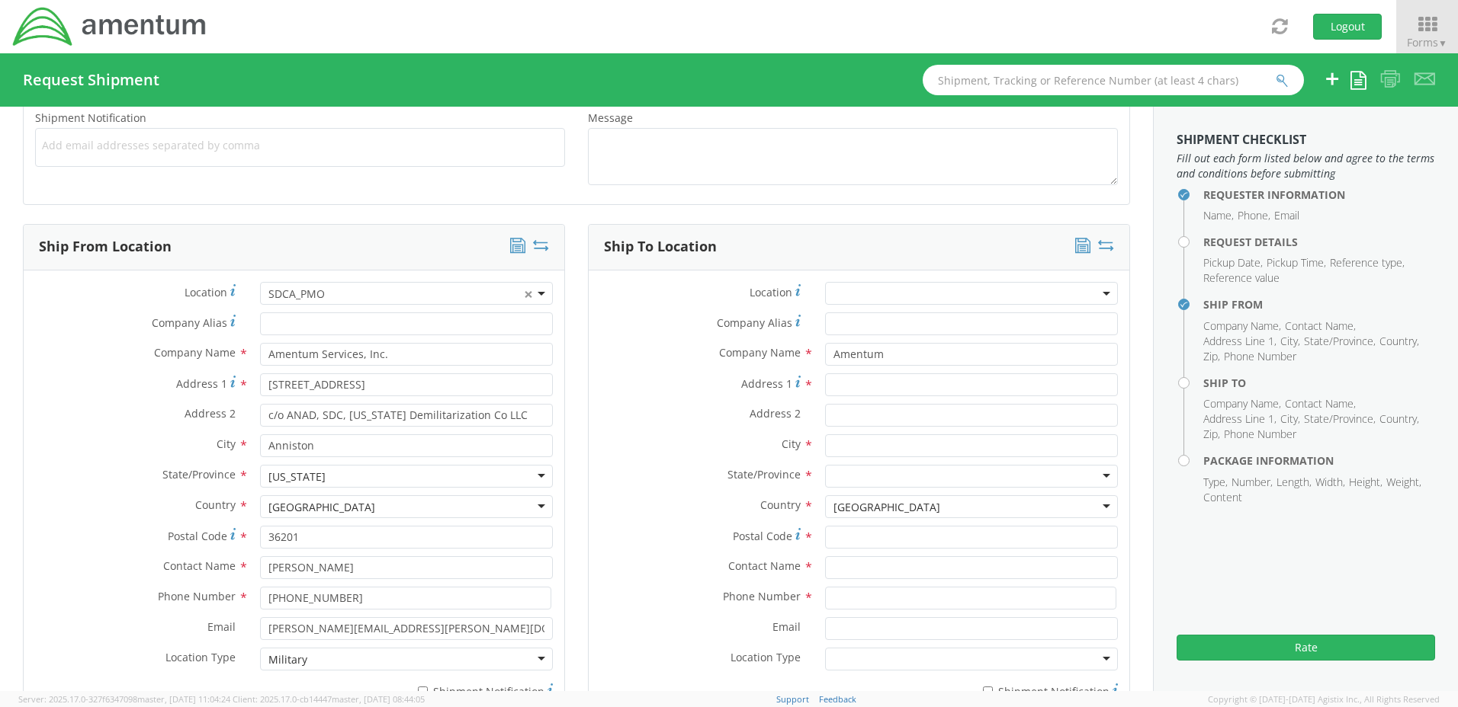
click at [710, 372] on div "Company Name * Amentum Amentum Amentum - ( [PERSON_NAME] ) Bldg. 71006 Blackshe…" at bounding box center [858, 358] width 540 height 30
click at [833, 386] on input "Address 1 For cross streets use street names with '&' or 'and' in between. For …" at bounding box center [971, 385] width 293 height 23
type input "830 Eastern ByPass"
click at [881, 355] on input "Amentum" at bounding box center [971, 354] width 293 height 23
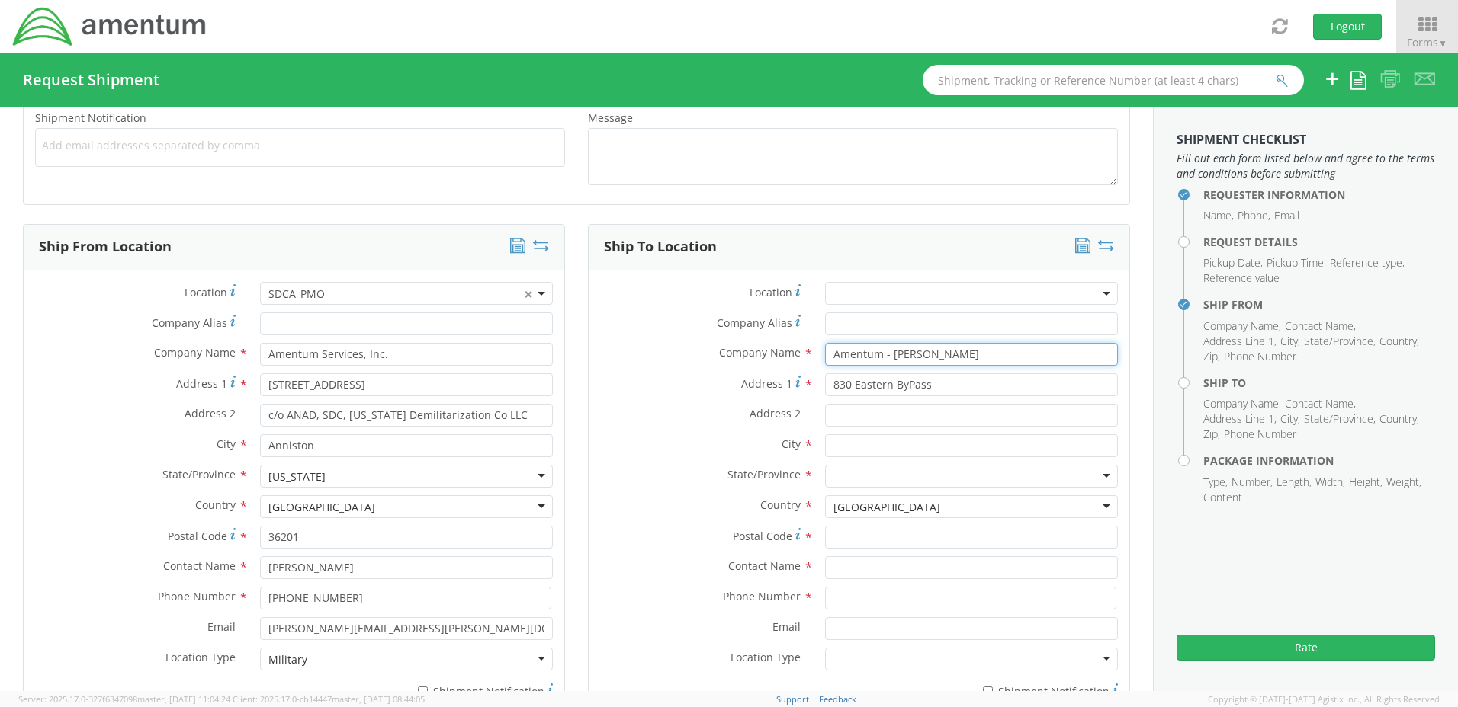
type input "Amentum - [PERSON_NAME]"
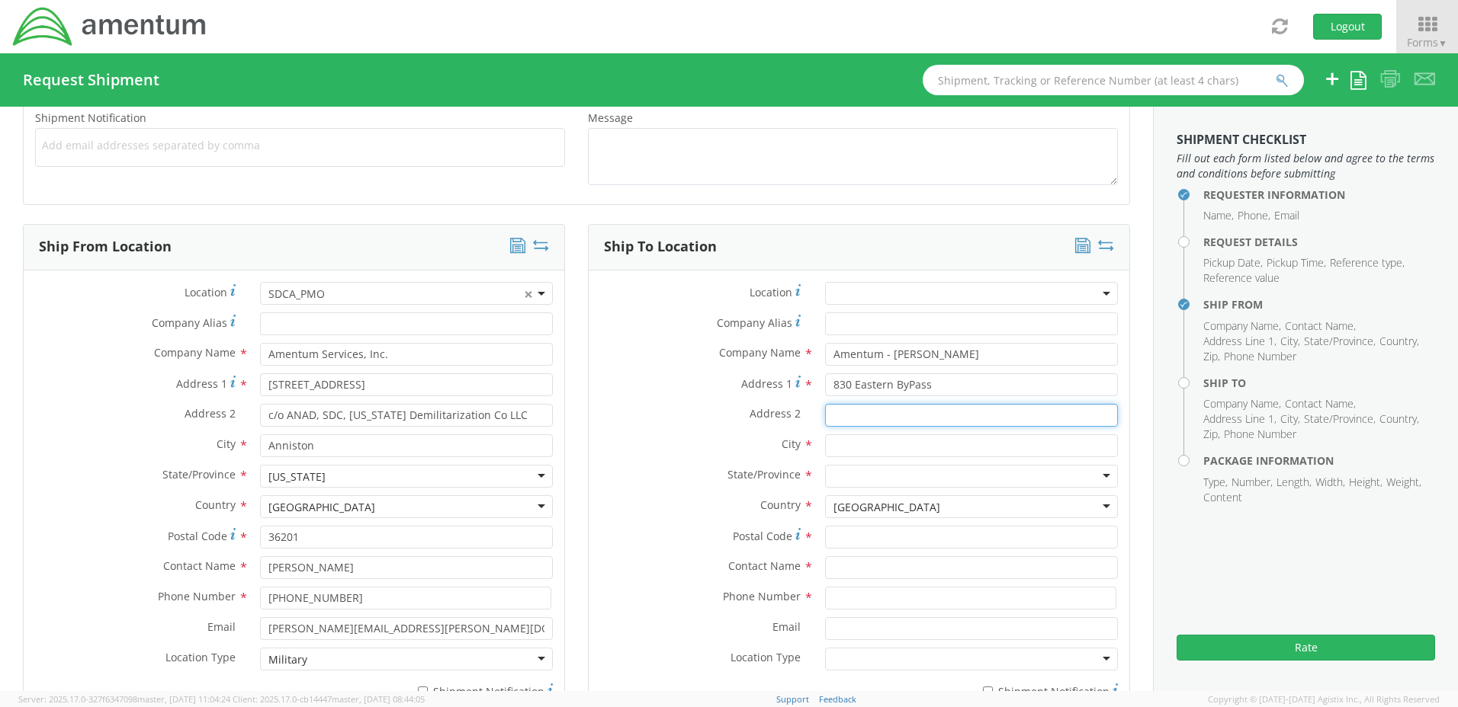
click at [835, 415] on input "Address 2 *" at bounding box center [971, 415] width 293 height 23
type input "Suite 106"
click at [849, 446] on input "text" at bounding box center [971, 446] width 293 height 23
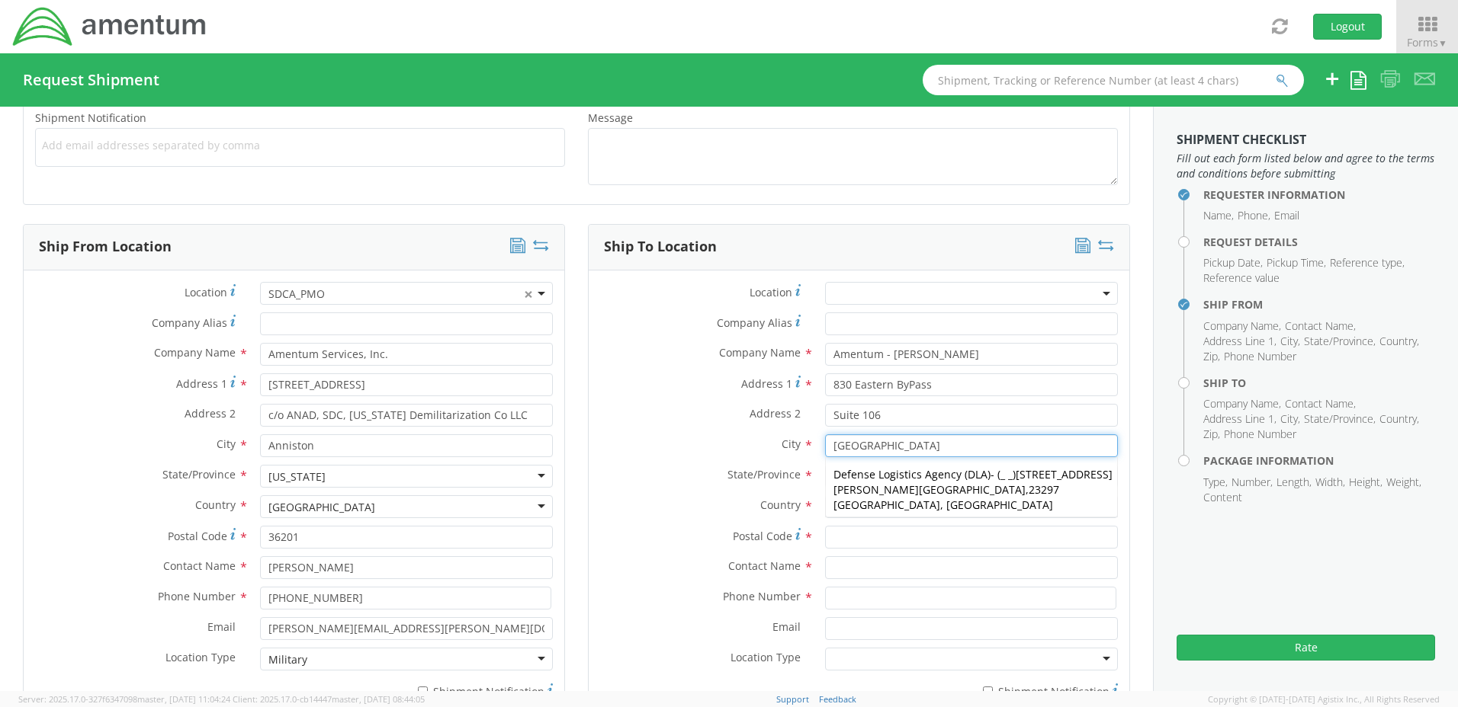
type input "[GEOGRAPHIC_DATA]"
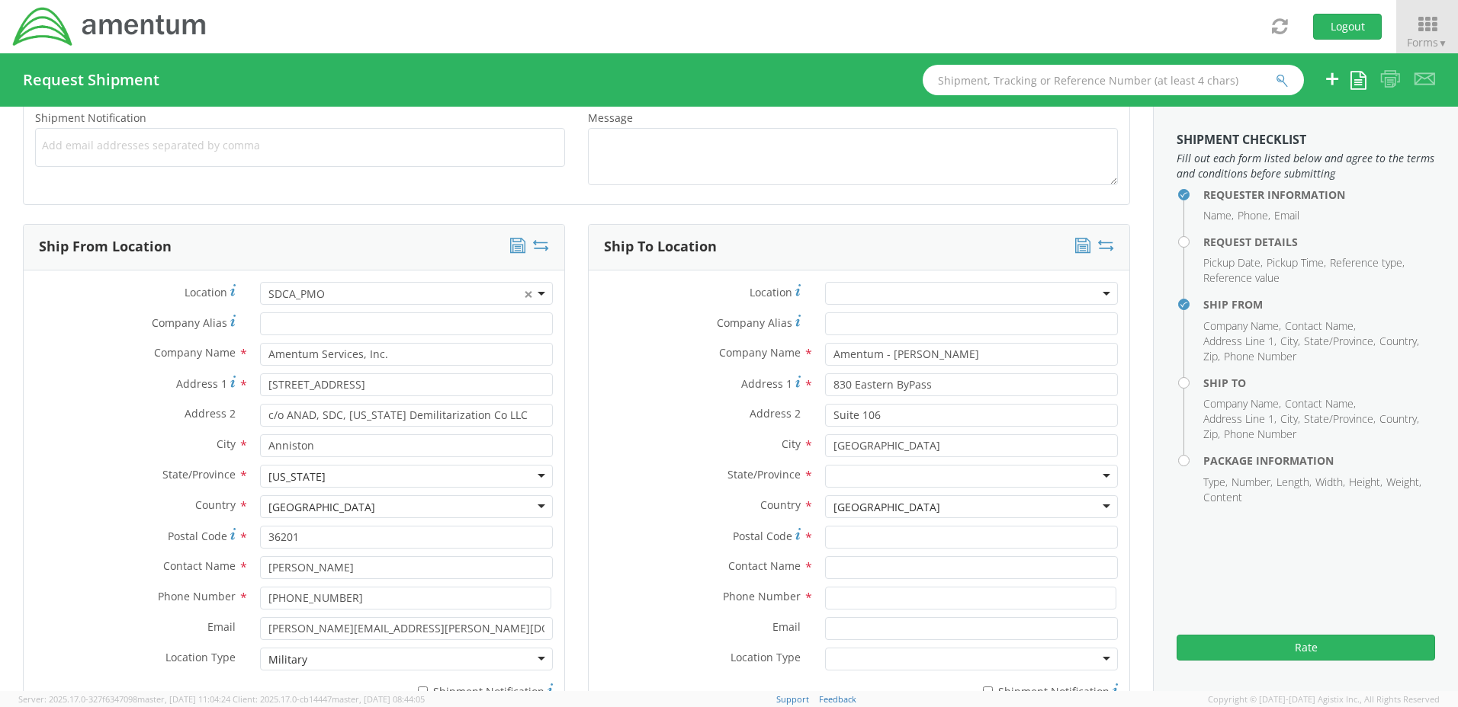
click at [813, 495] on div "[GEOGRAPHIC_DATA] [GEOGRAPHIC_DATA] [GEOGRAPHIC_DATA] [GEOGRAPHIC_DATA] [GEOGRA…" at bounding box center [971, 506] width 316 height 23
click at [836, 475] on div at bounding box center [971, 476] width 293 height 23
click at [842, 539] on input "Postal Code *" at bounding box center [971, 537] width 293 height 23
type input "40475"
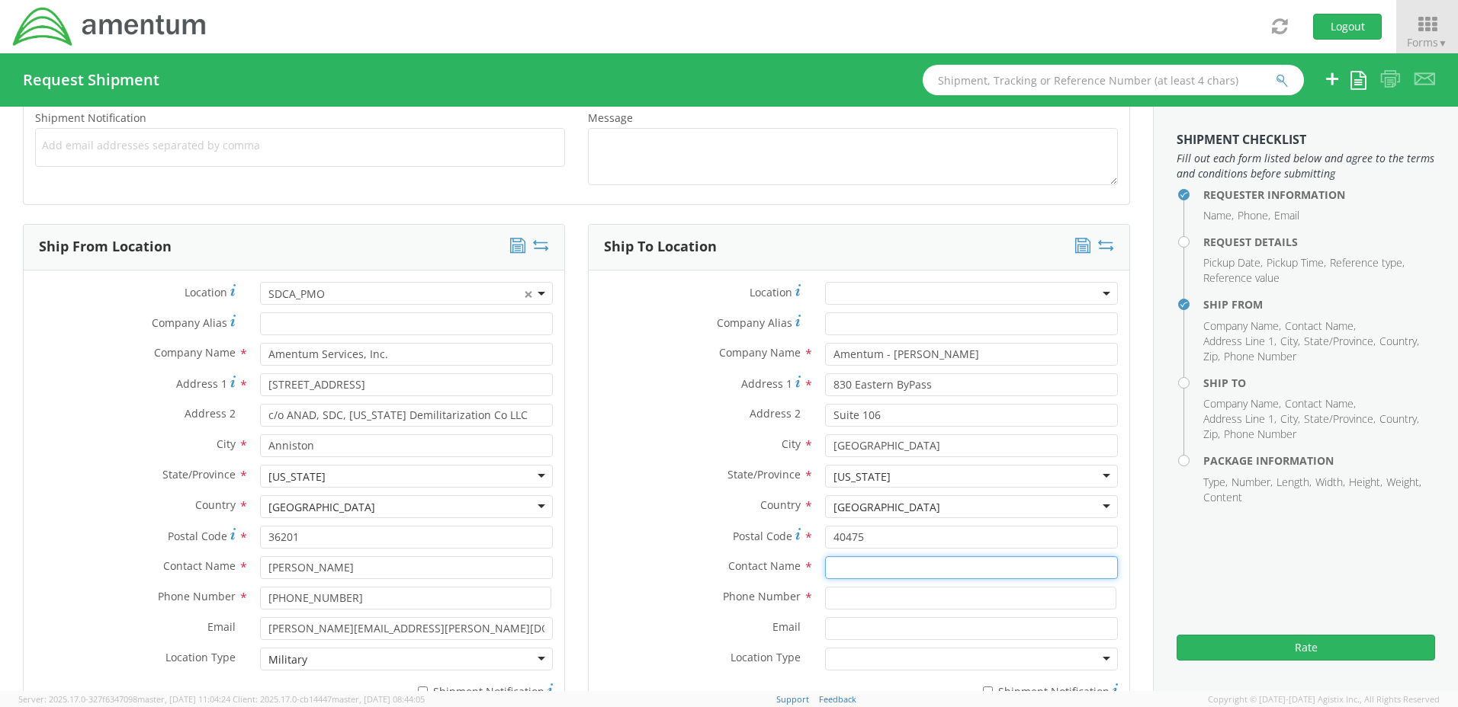
click at [832, 571] on input "text" at bounding box center [971, 567] width 293 height 23
type input "[PERSON_NAME]"
click at [853, 598] on input at bounding box center [970, 598] width 291 height 23
type input "[PHONE_NUMBER]"
click at [835, 626] on input "Email *" at bounding box center [971, 628] width 293 height 23
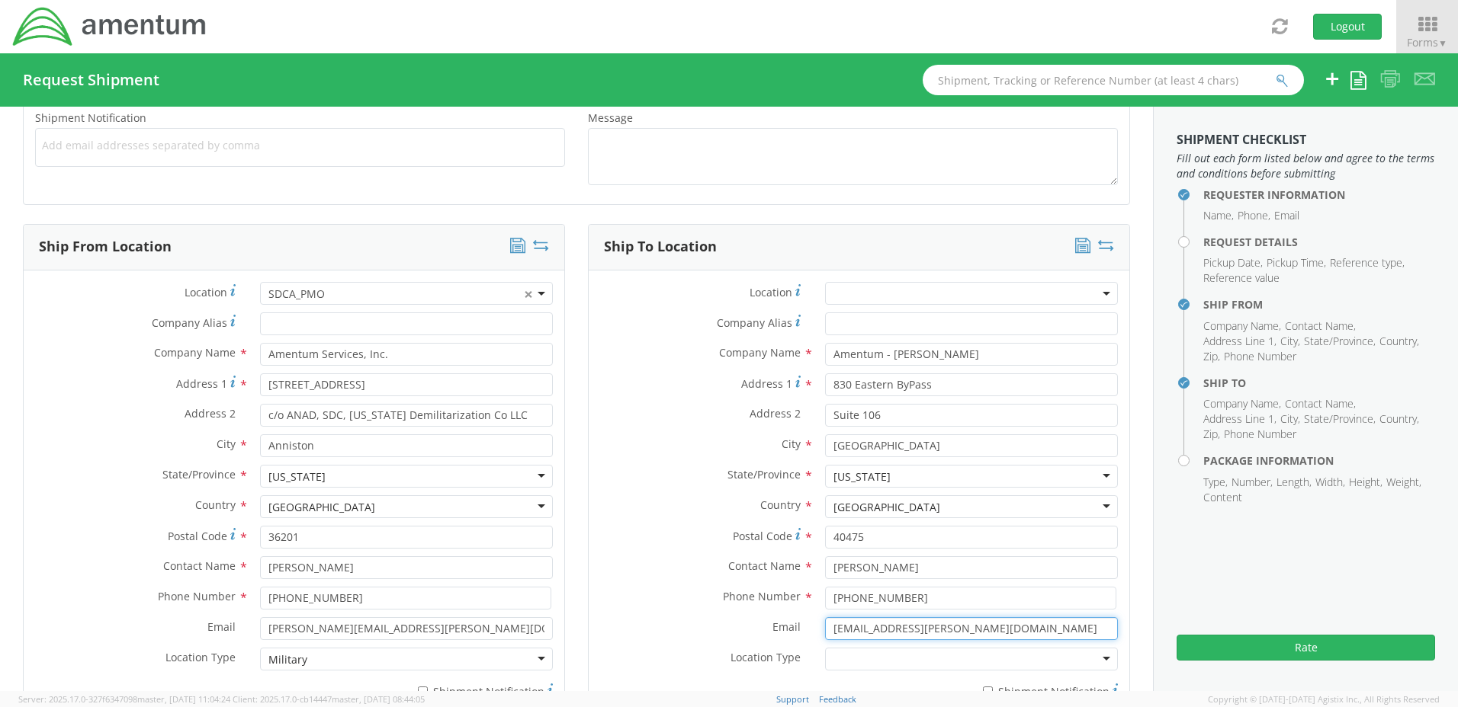
type input "[EMAIL_ADDRESS][PERSON_NAME][DOMAIN_NAME]"
click at [866, 657] on div at bounding box center [971, 659] width 293 height 23
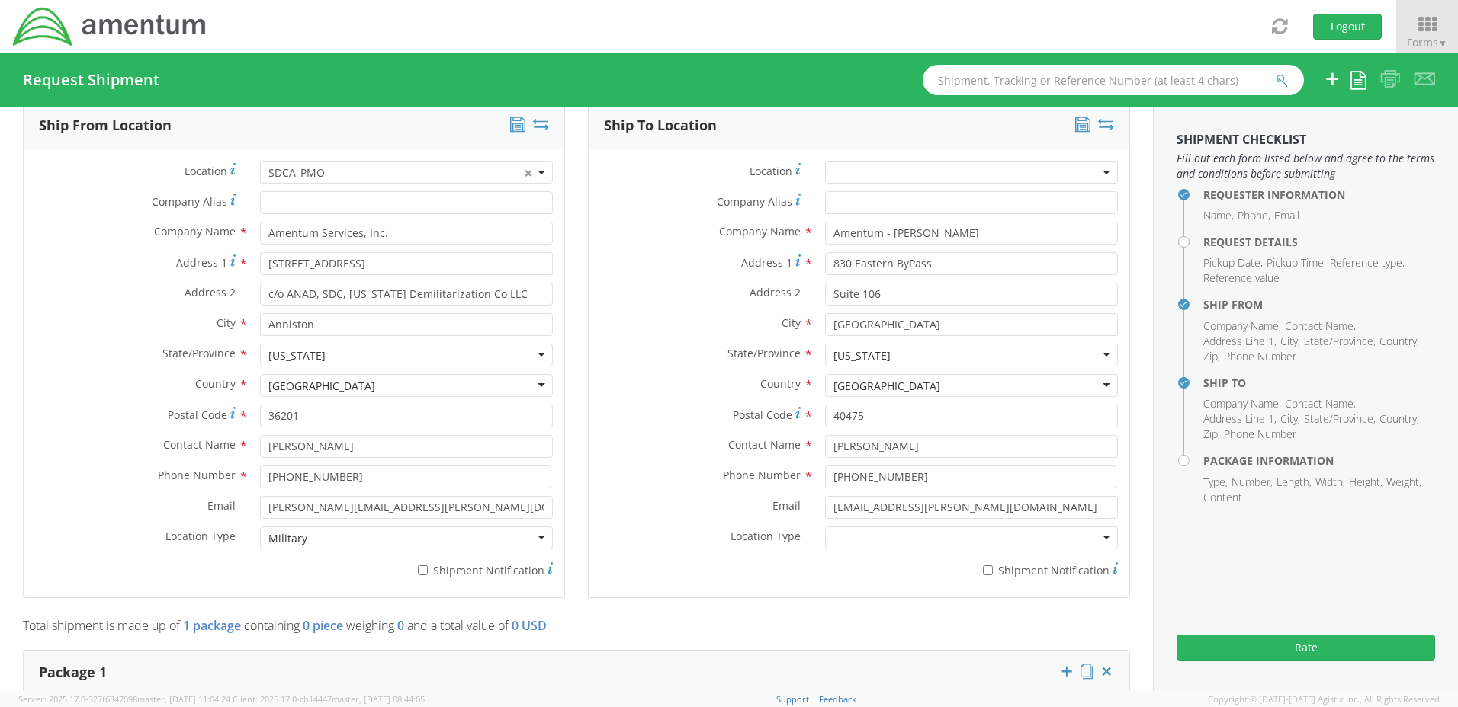
scroll to position [794, 0]
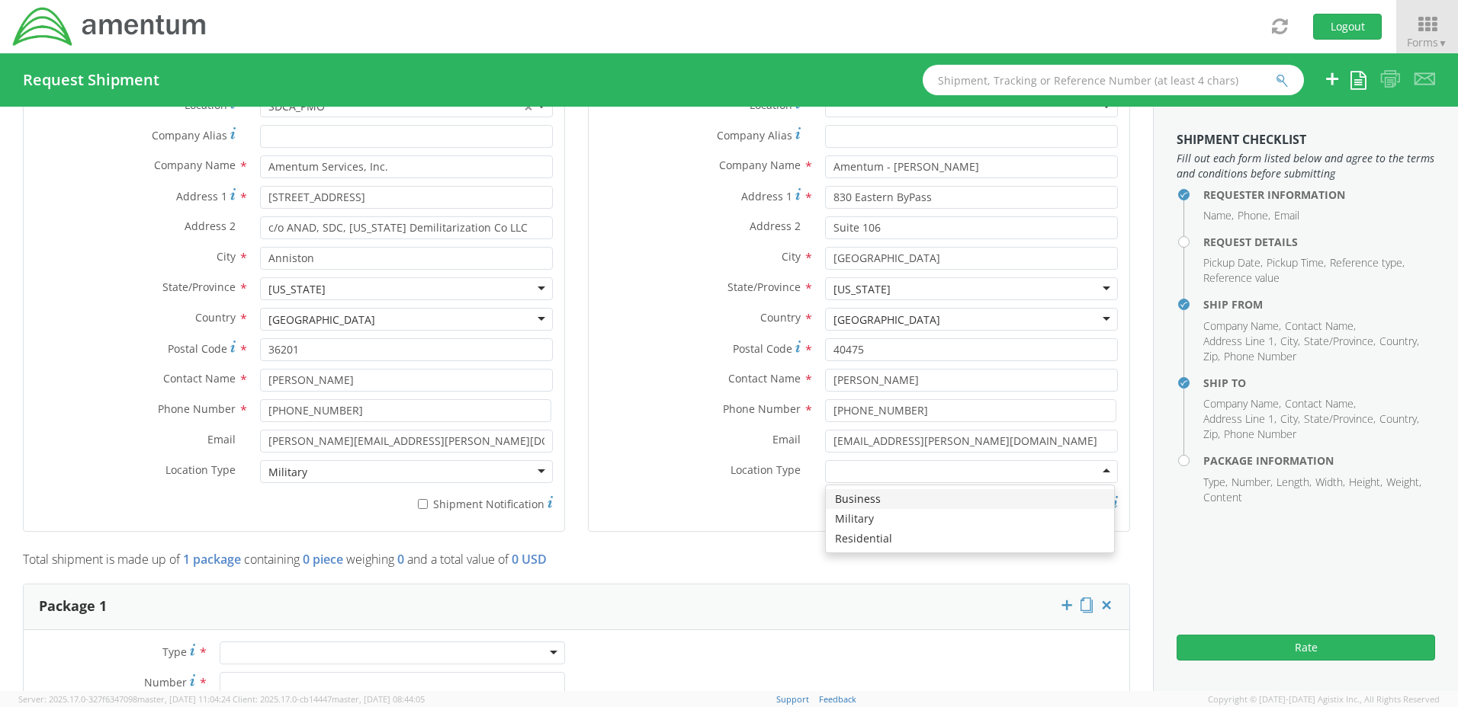
click at [1095, 469] on div at bounding box center [971, 471] width 293 height 23
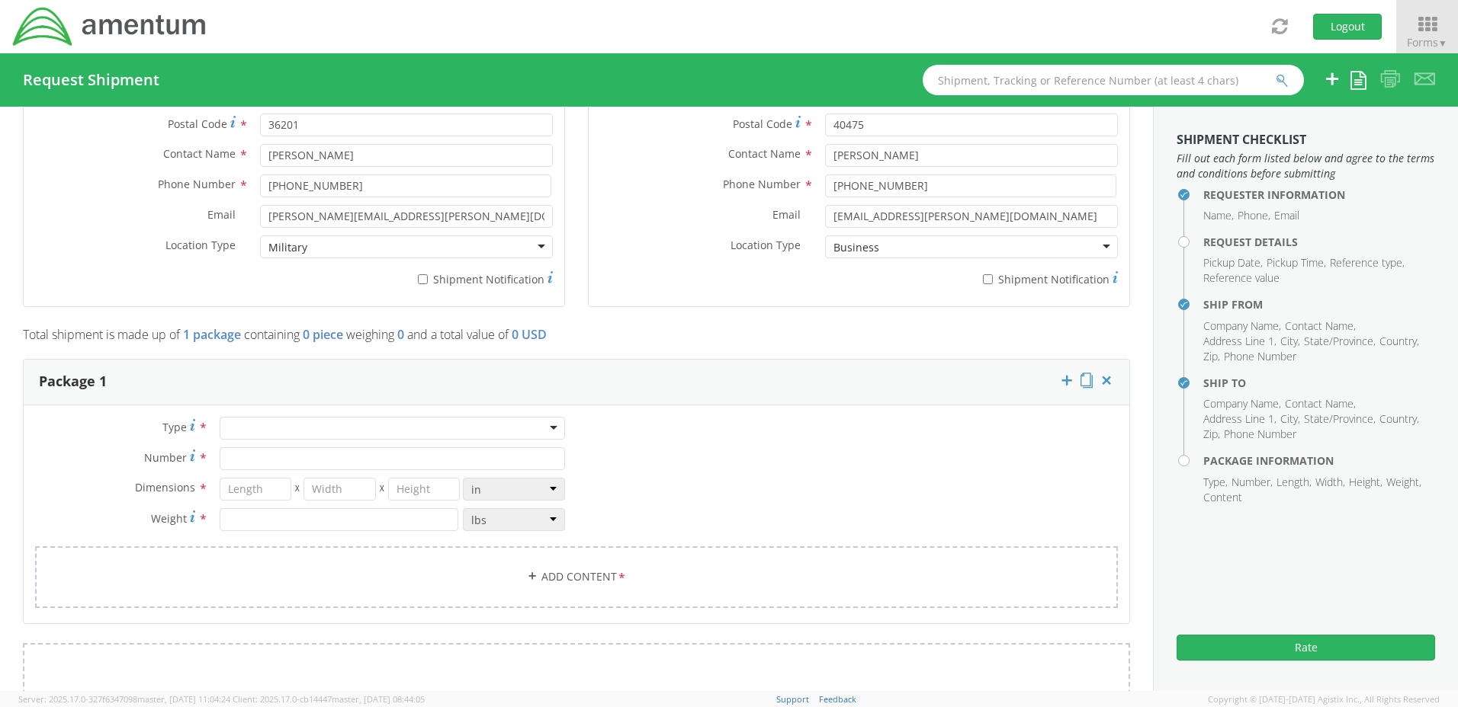
scroll to position [1071, 0]
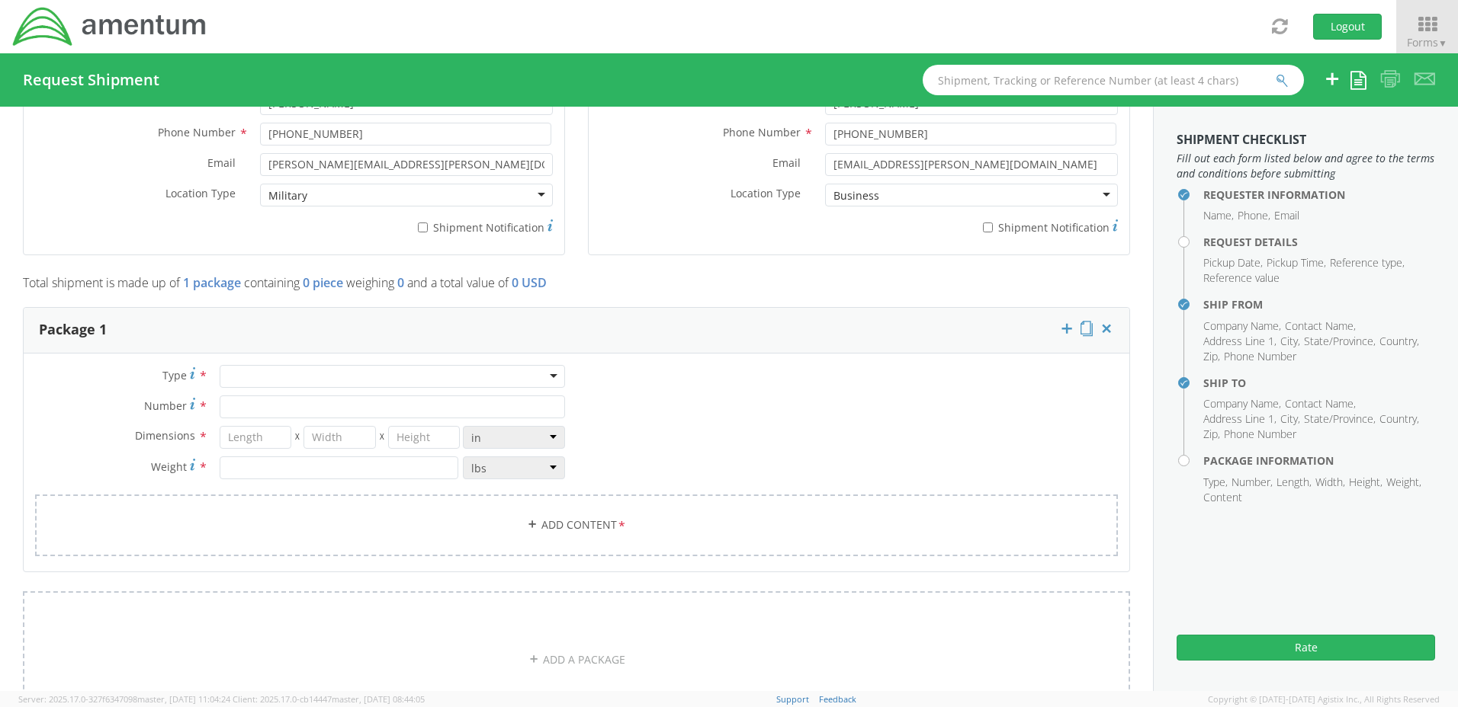
click at [316, 374] on div at bounding box center [392, 376] width 345 height 23
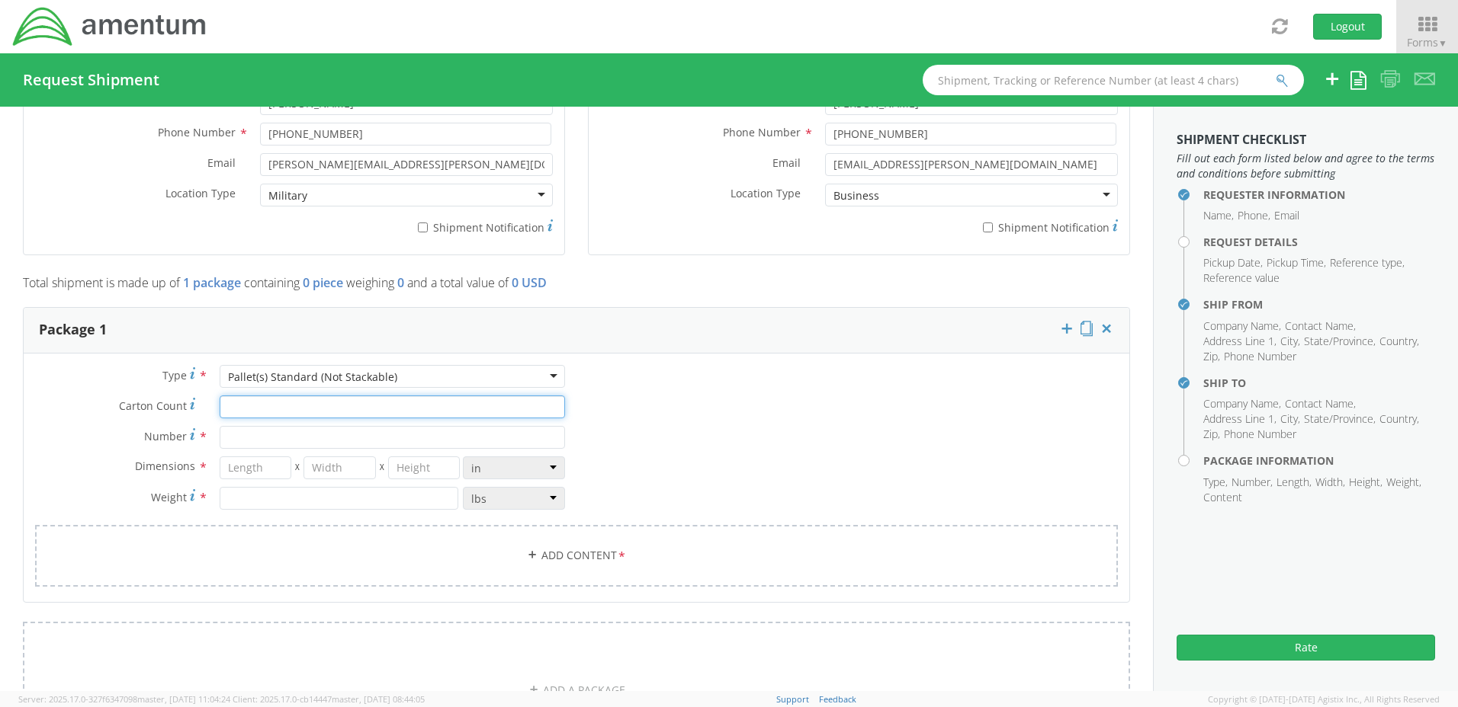
click at [242, 407] on input "Carton Count *" at bounding box center [392, 407] width 345 height 23
type input "1"
click at [240, 439] on input "Number *" at bounding box center [392, 437] width 345 height 23
type input "1"
click at [241, 472] on input "number" at bounding box center [256, 468] width 72 height 23
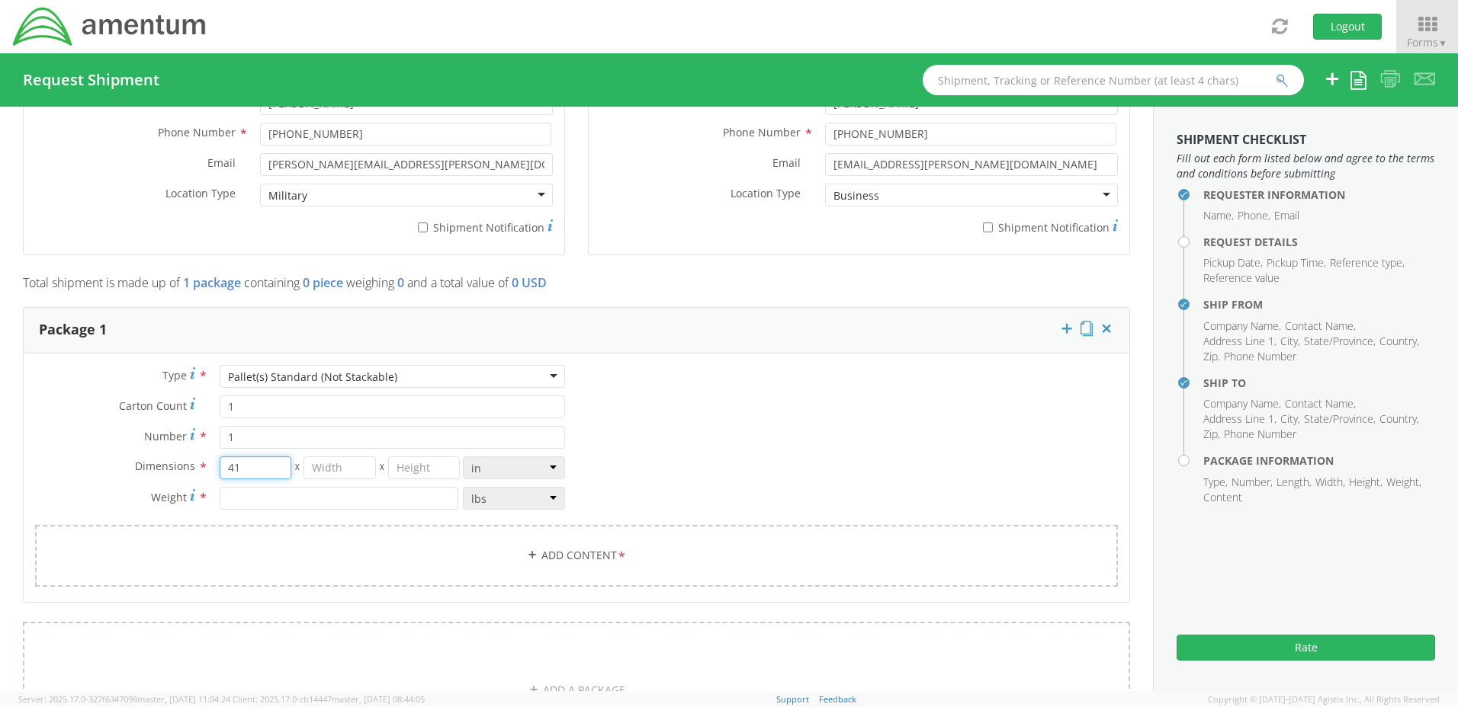
type input "41"
click at [328, 472] on input "number" at bounding box center [339, 468] width 72 height 23
type input "34"
click at [409, 467] on input "number" at bounding box center [424, 468] width 72 height 23
type input "36"
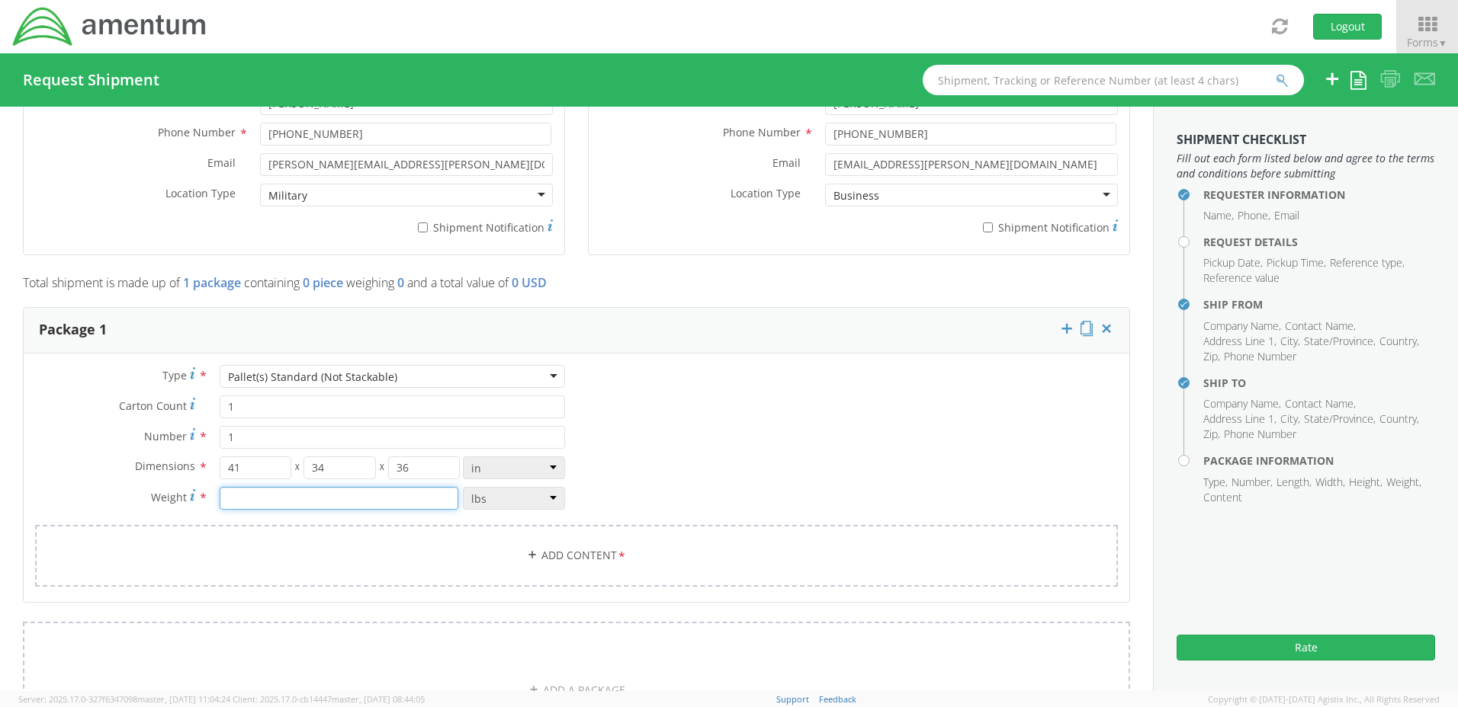
click at [344, 494] on input "number" at bounding box center [339, 498] width 239 height 23
type input "300"
click at [527, 556] on icon at bounding box center [532, 555] width 11 height 11
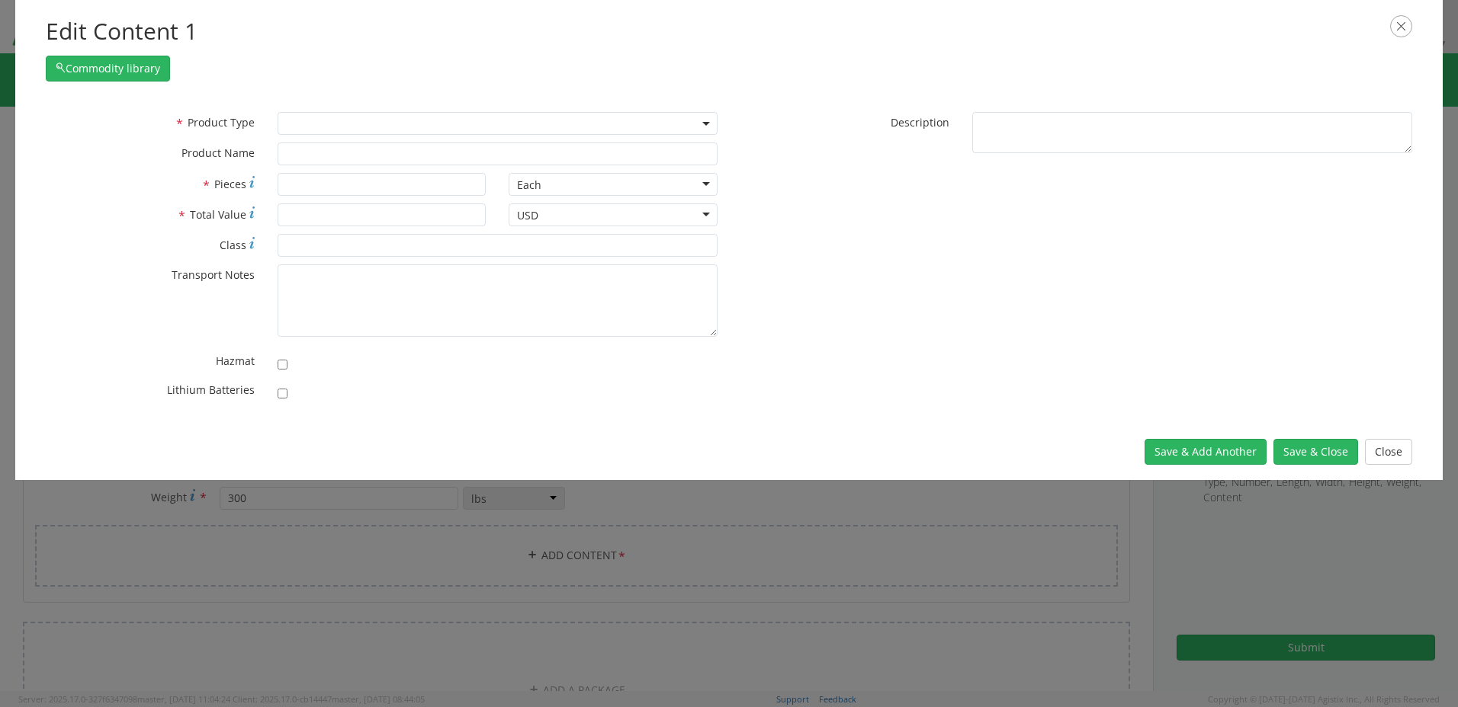
click at [705, 124] on b at bounding box center [706, 124] width 8 height 4
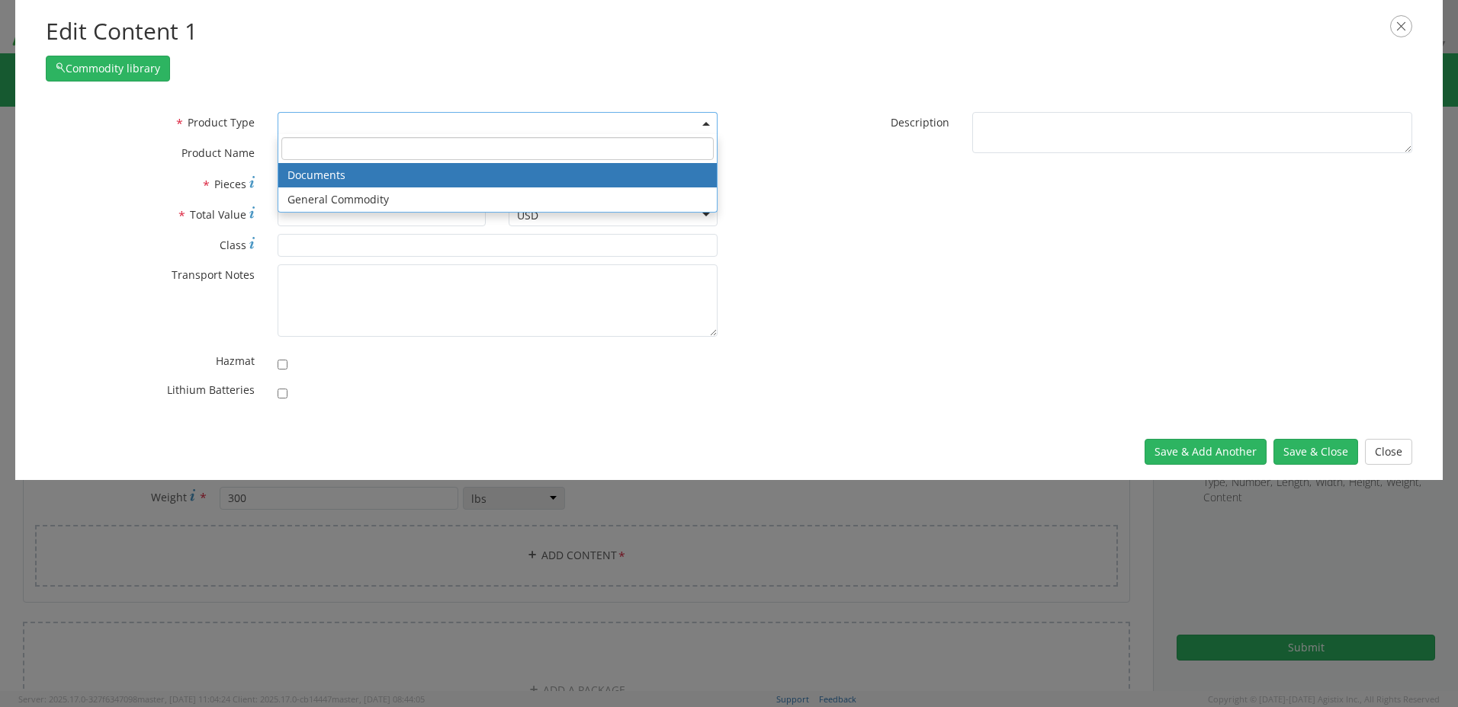
select select "DOCUMENT"
type input "Documents"
type input "1"
type textarea "Documents"
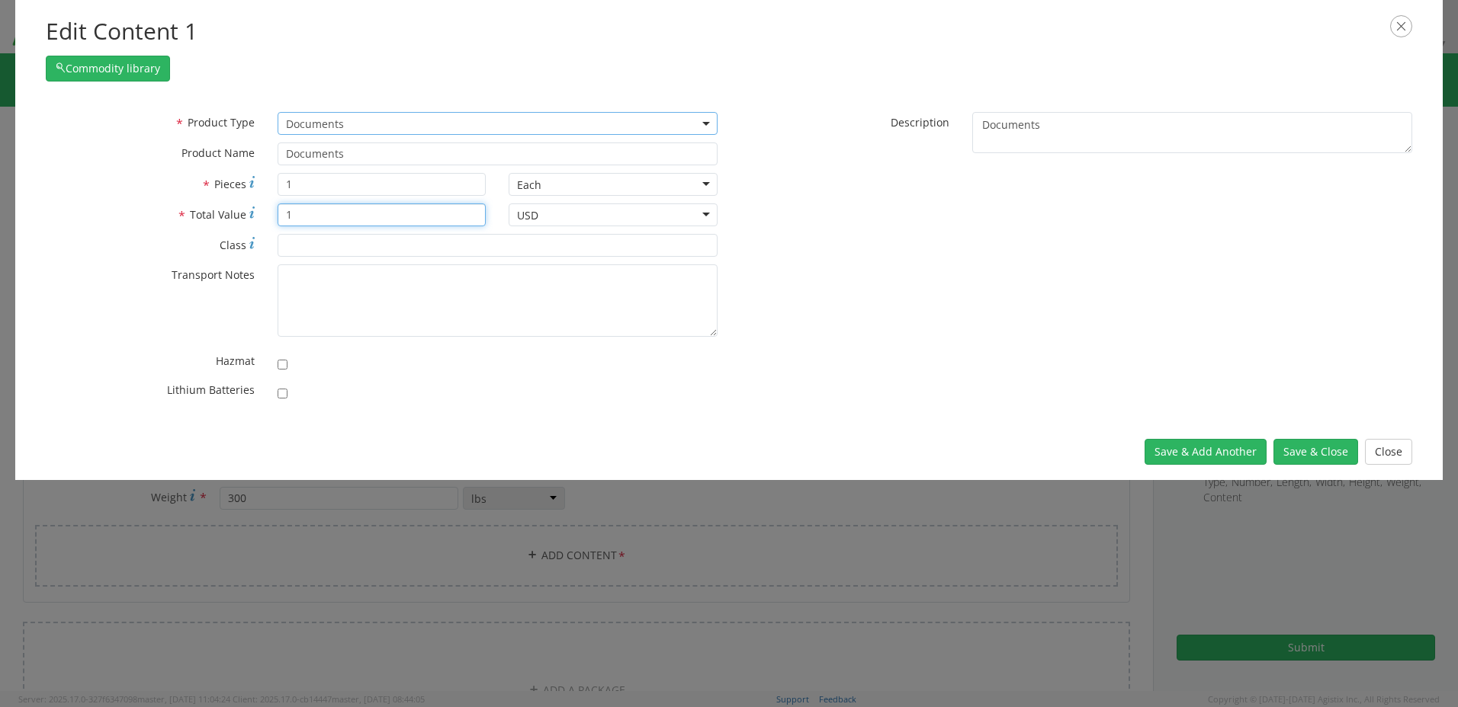
click at [300, 213] on input "1" at bounding box center [381, 215] width 209 height 23
type input "1000"
click at [297, 184] on input "1" at bounding box center [381, 184] width 209 height 23
type input "19"
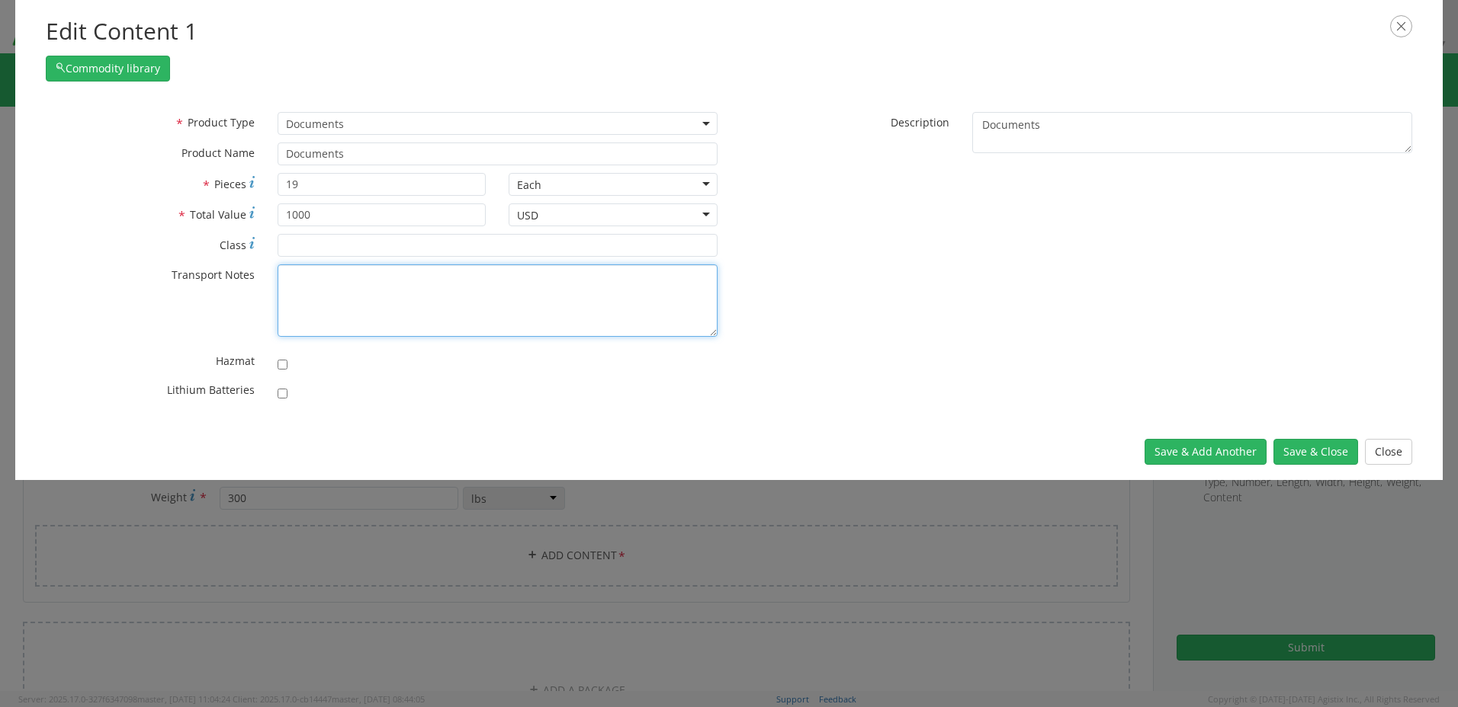
click at [297, 277] on textarea "* Transport Notes" at bounding box center [497, 301] width 440 height 72
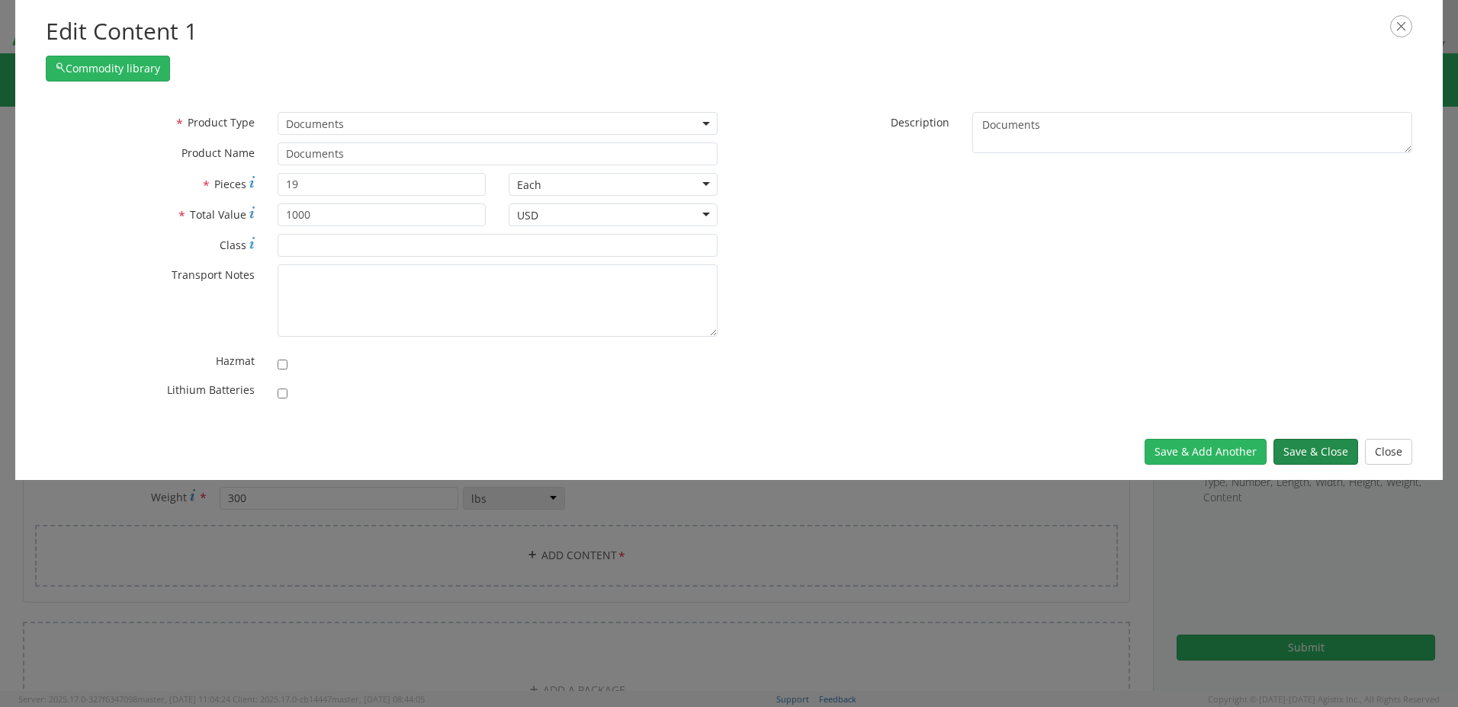
click at [1304, 450] on button "Save & Close" at bounding box center [1315, 452] width 85 height 26
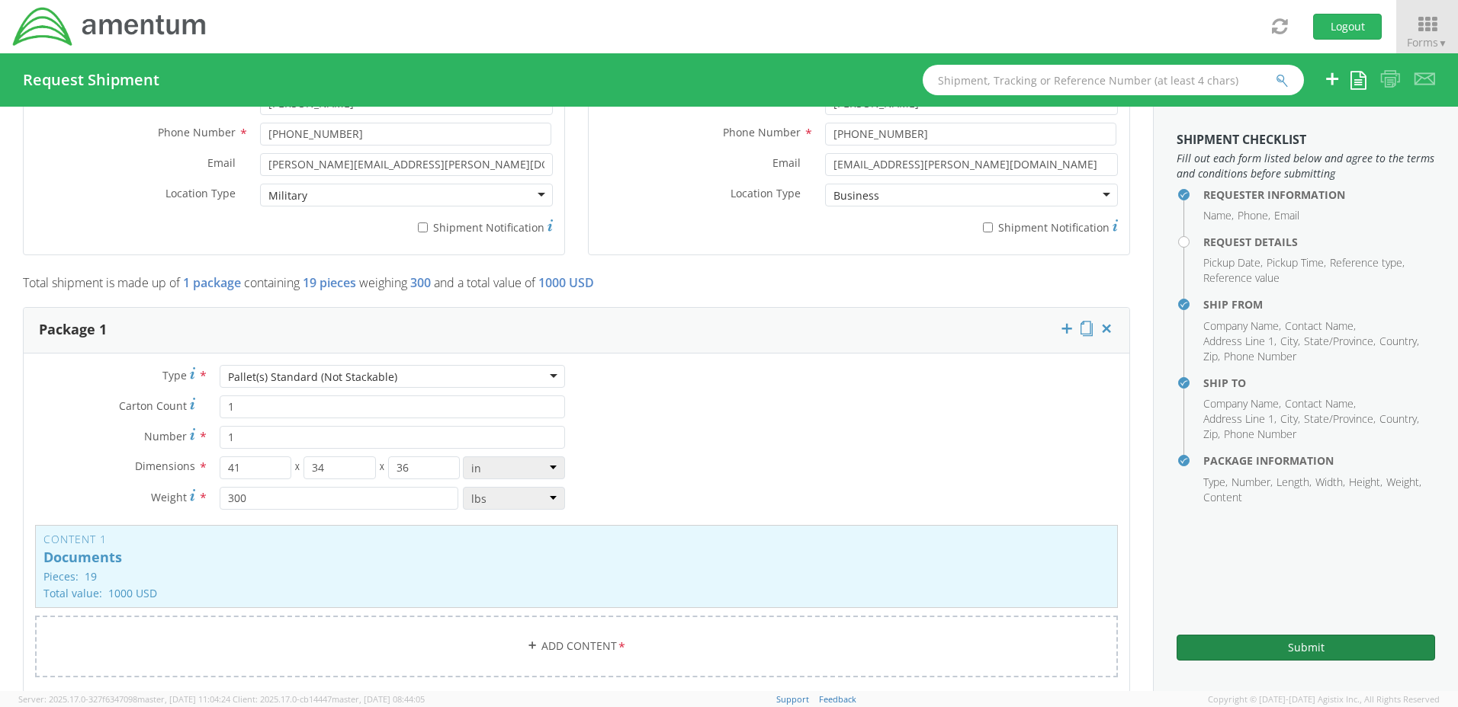
click at [1304, 649] on button "Submit" at bounding box center [1305, 648] width 258 height 26
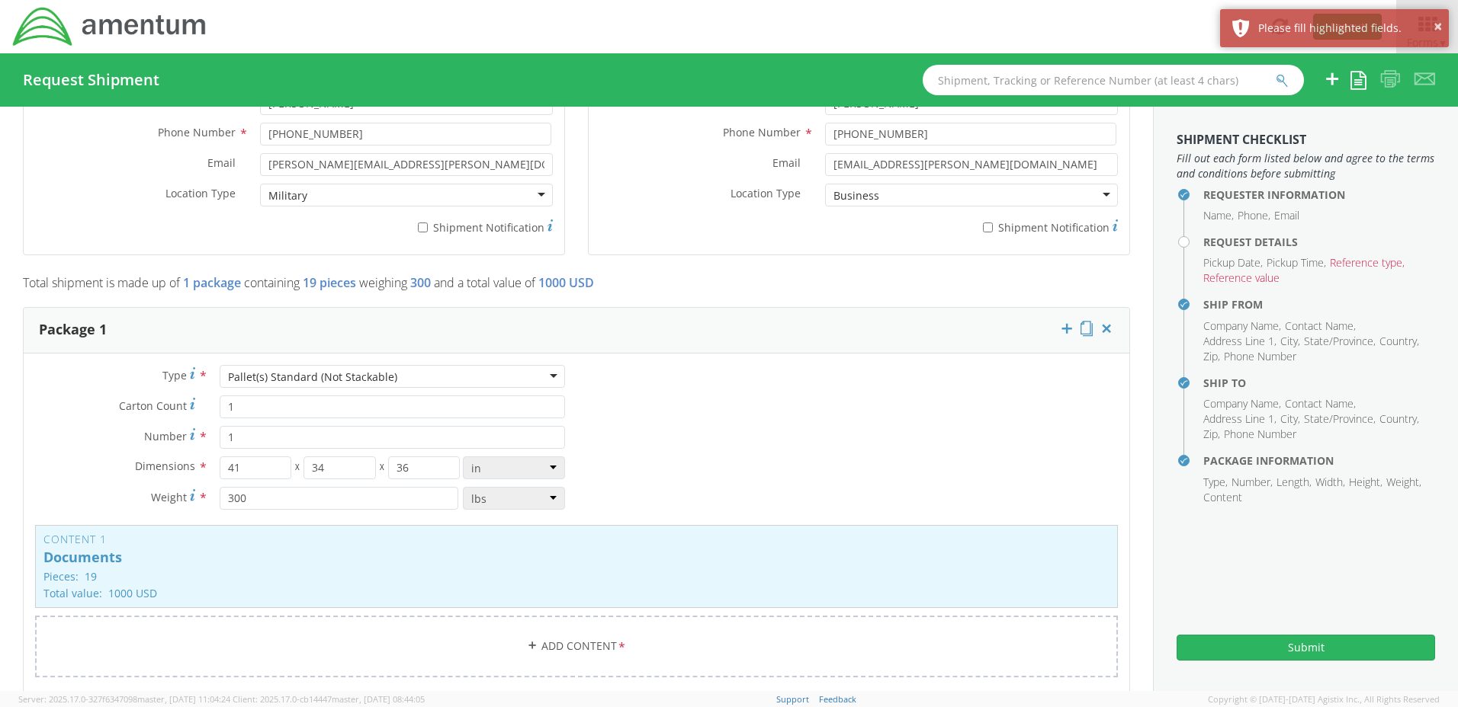
click at [1361, 262] on li "Reference type" at bounding box center [1366, 262] width 75 height 15
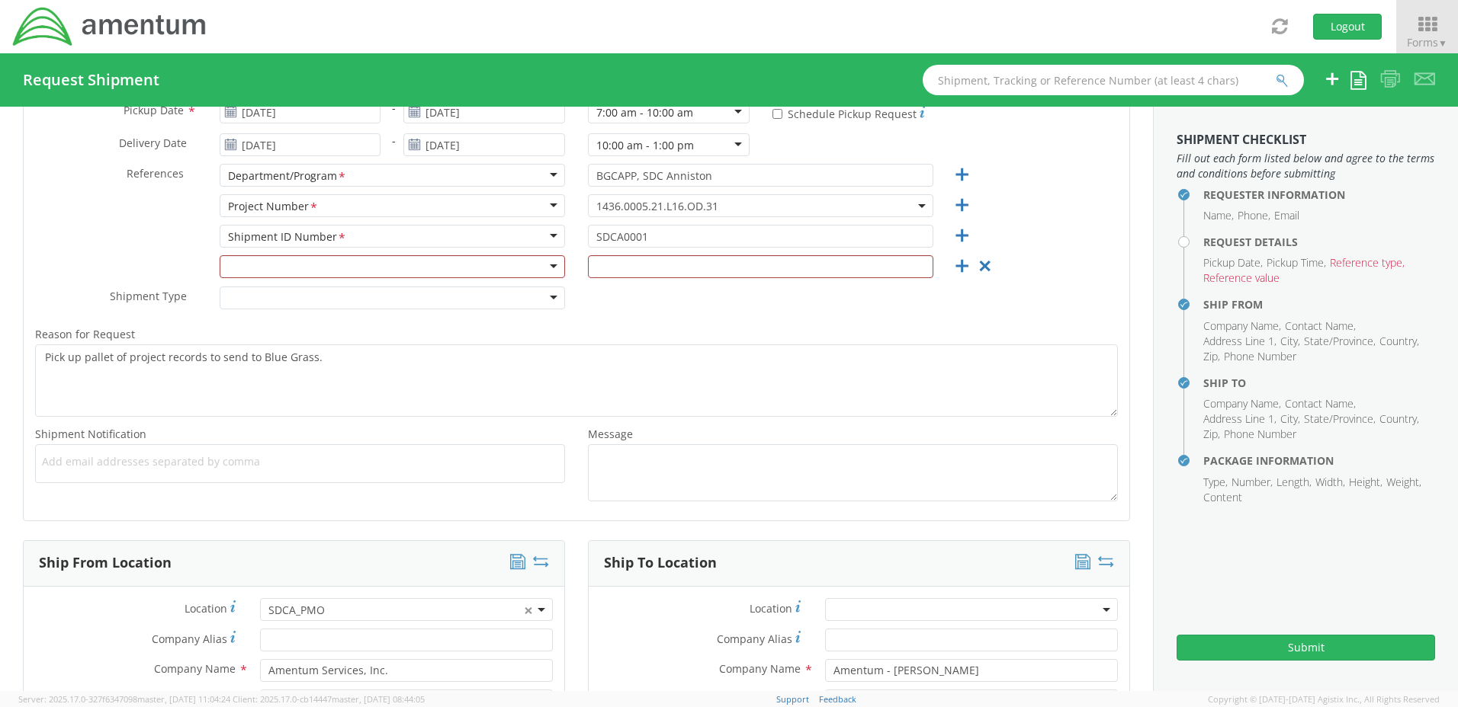
scroll to position [130, 0]
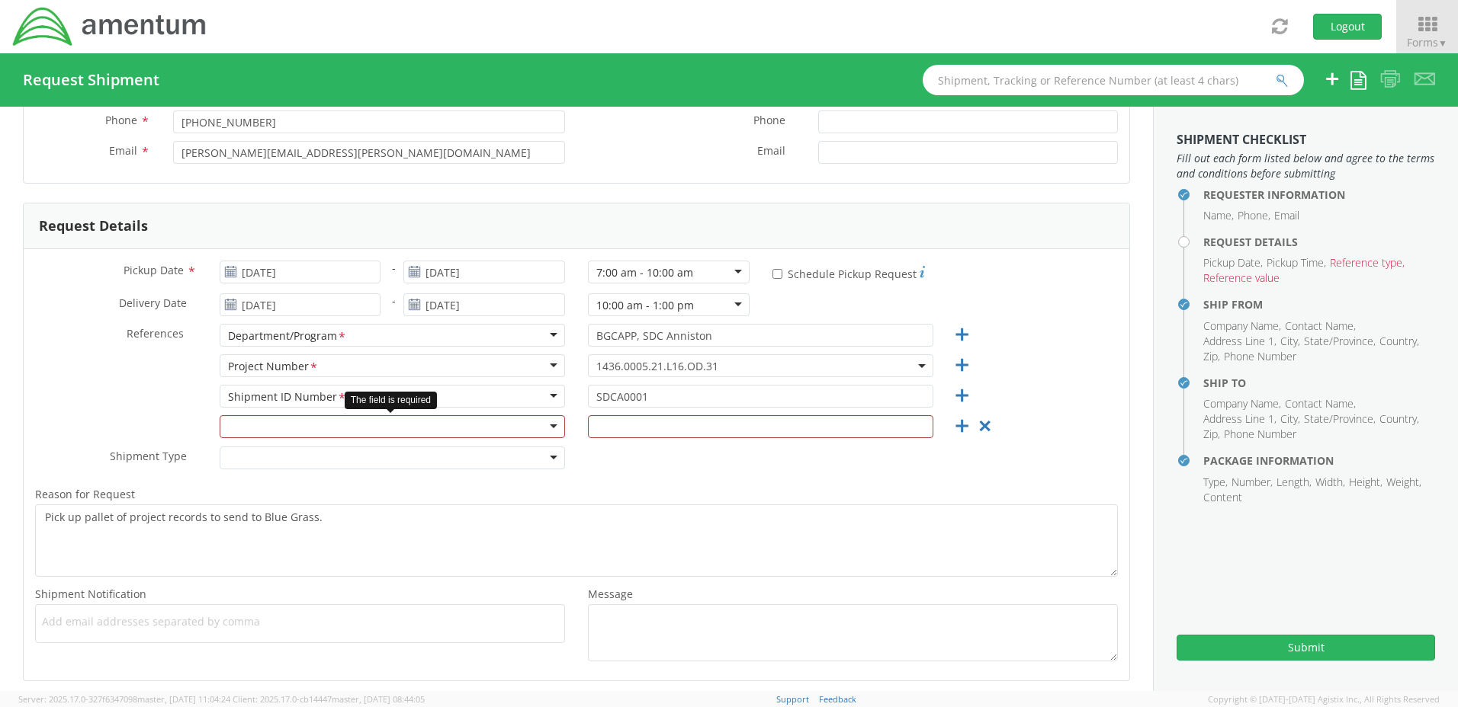
click at [547, 426] on div at bounding box center [392, 426] width 345 height 23
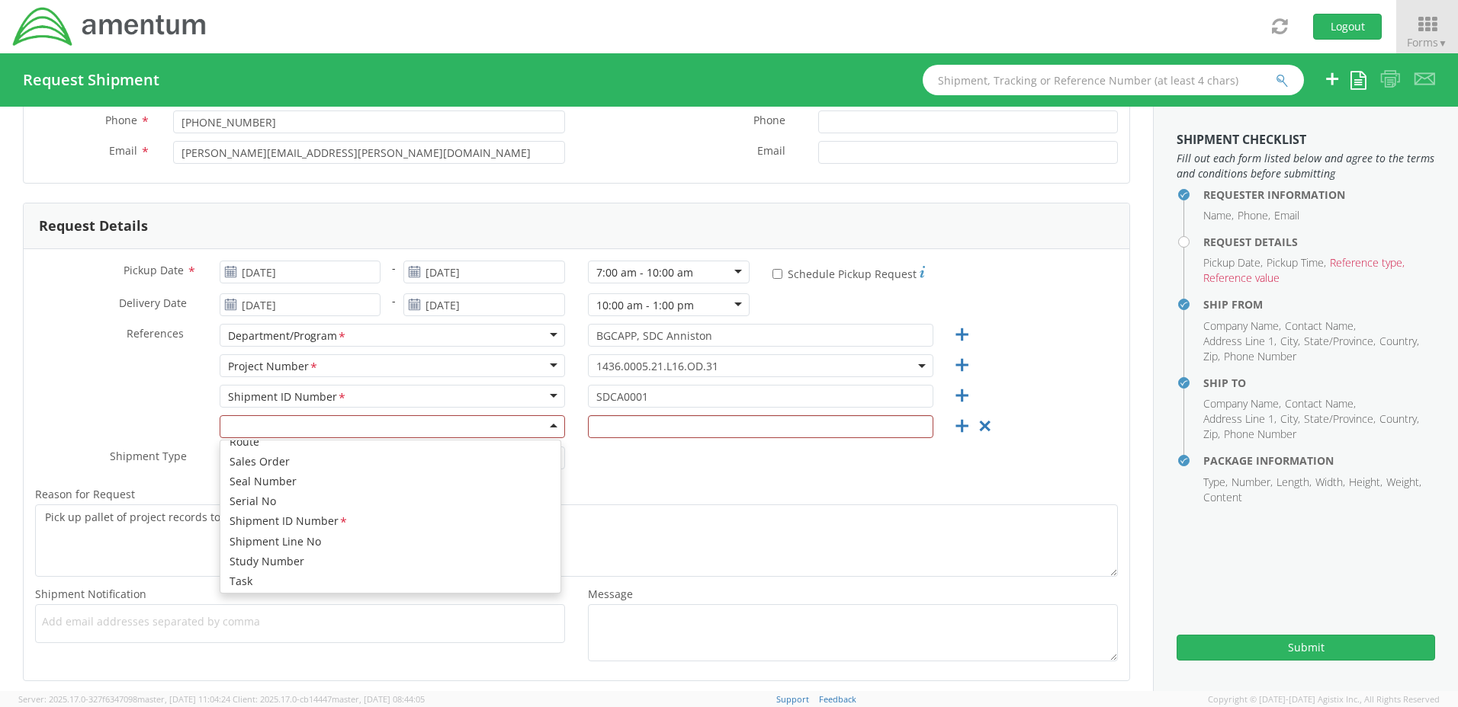
click at [547, 396] on div "Shipment ID Number *" at bounding box center [392, 396] width 345 height 23
click at [355, 421] on div at bounding box center [392, 426] width 345 height 23
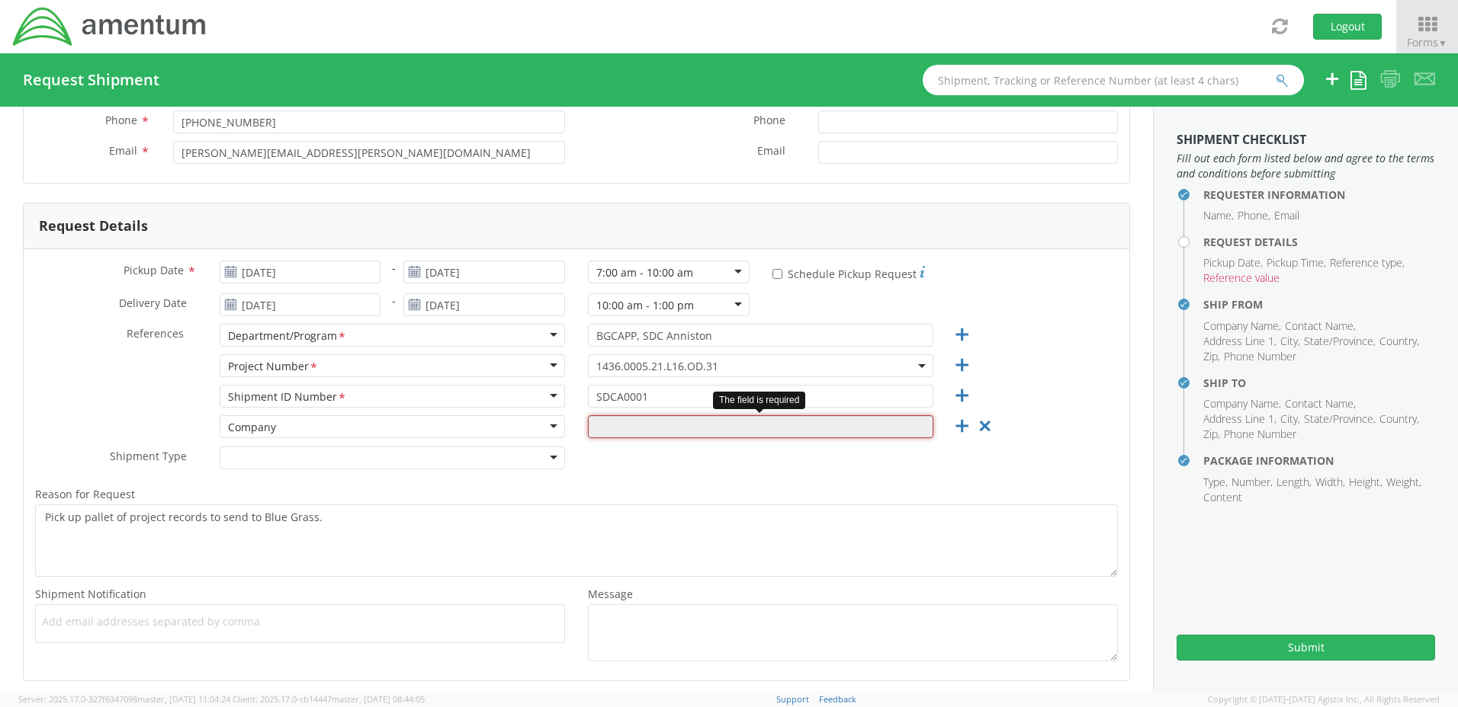
click at [646, 430] on input "text" at bounding box center [760, 426] width 345 height 23
click at [784, 429] on input "text" at bounding box center [760, 426] width 345 height 23
click at [953, 429] on icon at bounding box center [961, 426] width 19 height 19
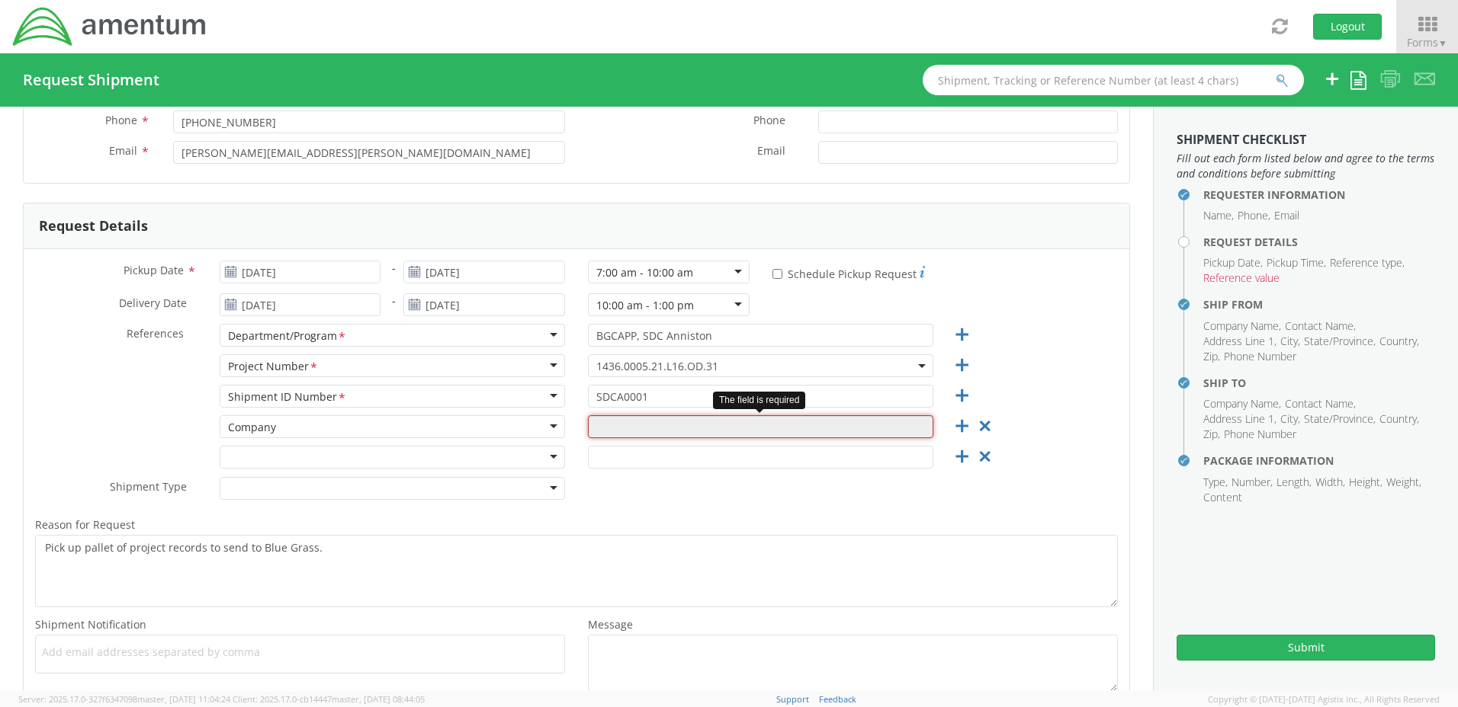
click at [605, 429] on input "text" at bounding box center [760, 426] width 345 height 23
click at [547, 395] on div "Shipment ID Number *" at bounding box center [392, 396] width 345 height 23
click at [371, 396] on div "Shipment ID Number *" at bounding box center [392, 396] width 345 height 23
click at [977, 425] on icon at bounding box center [984, 426] width 19 height 19
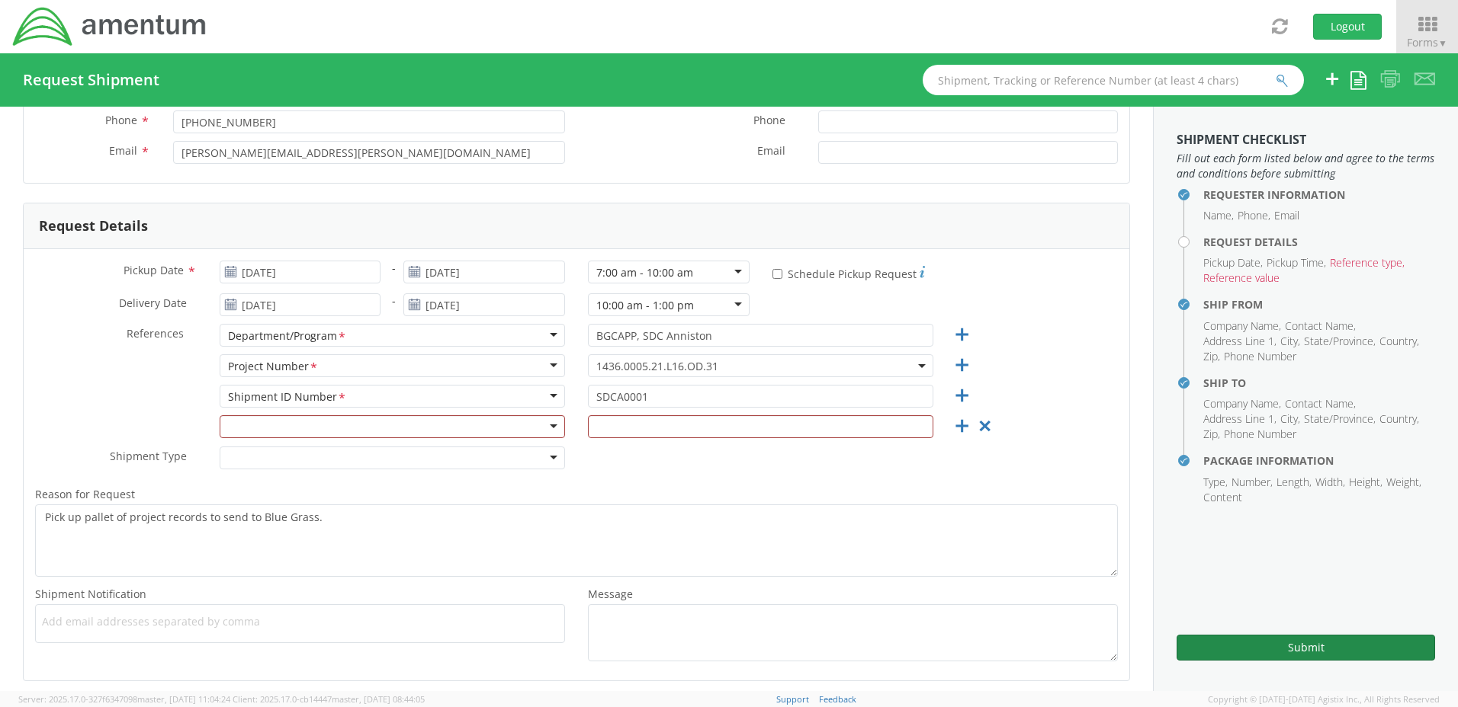
click at [1219, 648] on button "Submit" at bounding box center [1305, 648] width 258 height 26
click at [546, 334] on div "Department/Program *" at bounding box center [392, 335] width 345 height 23
click at [444, 369] on div "Project Number *" at bounding box center [392, 365] width 345 height 23
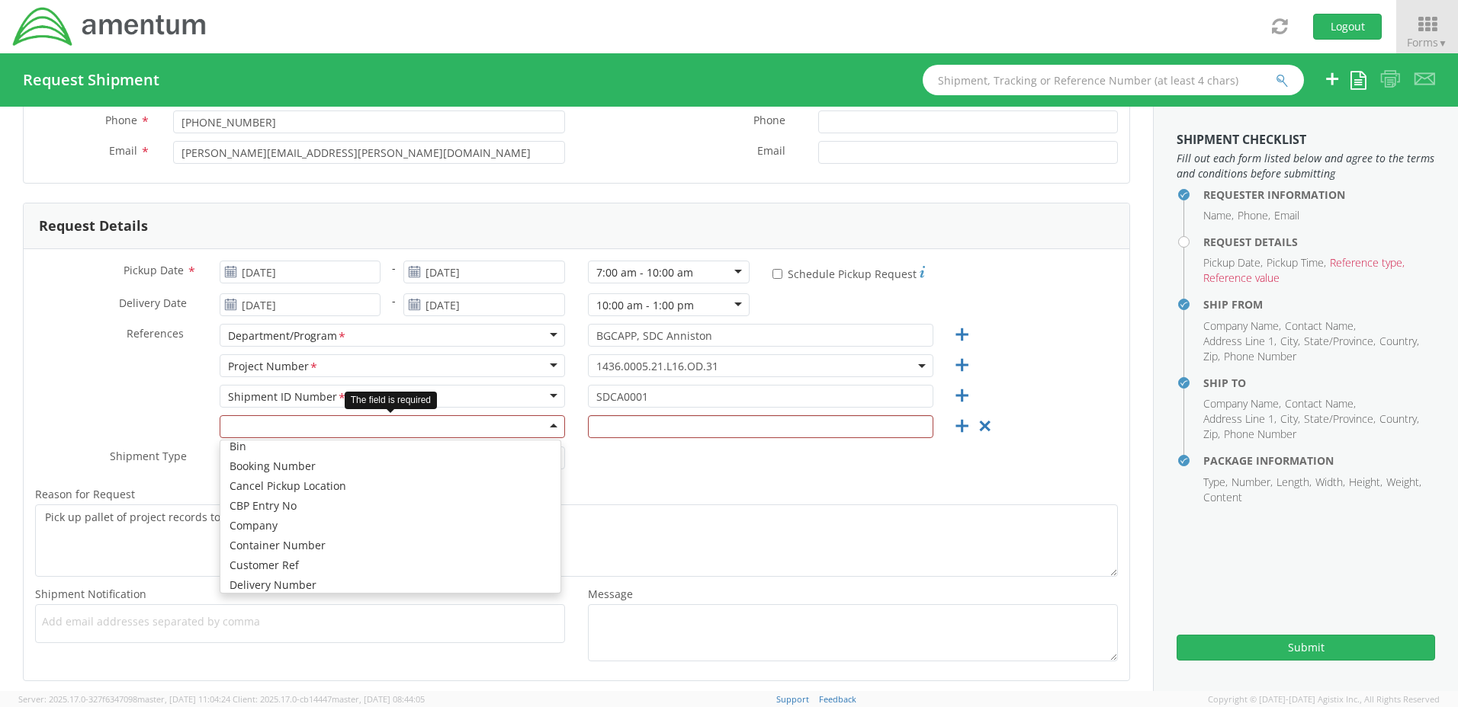
click at [547, 425] on div at bounding box center [392, 426] width 345 height 23
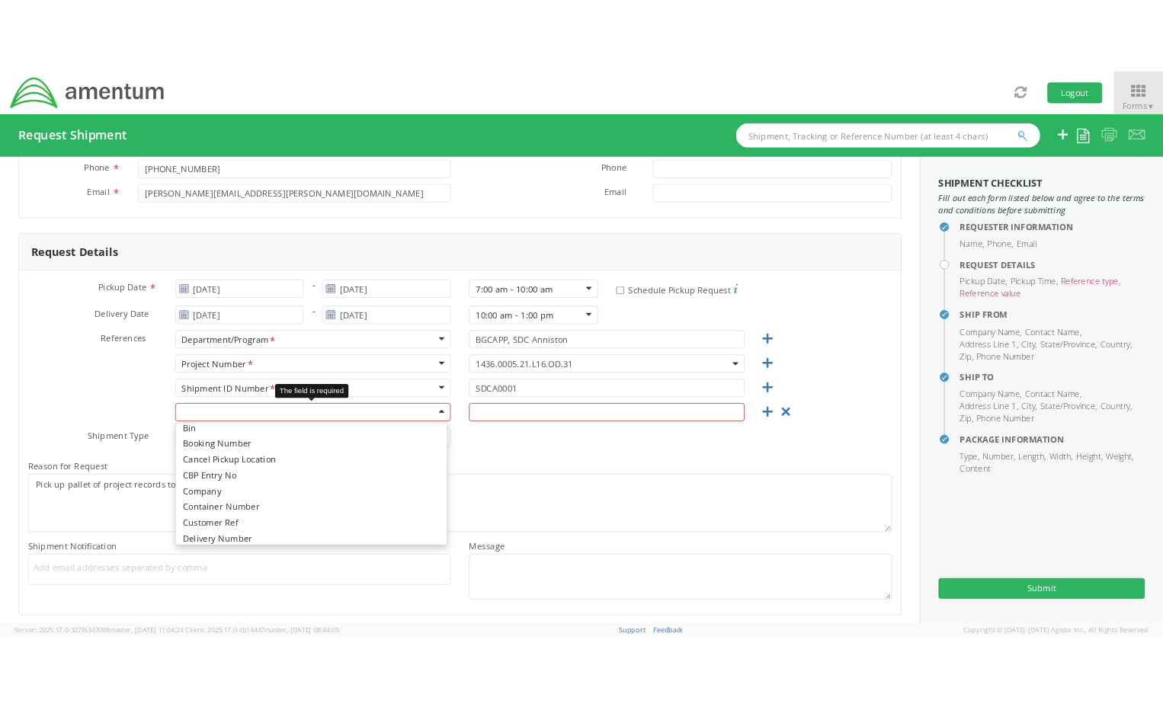
scroll to position [4, 0]
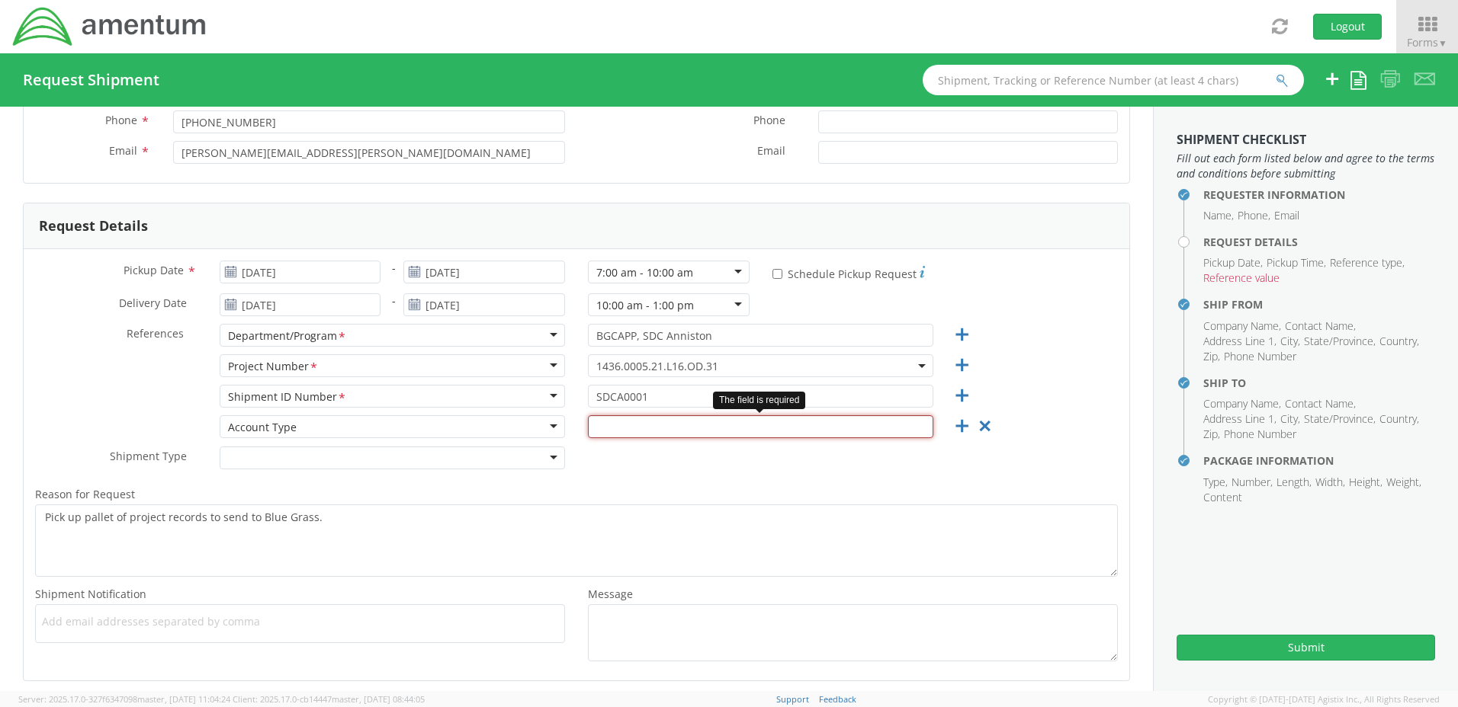
click at [705, 428] on input "text" at bounding box center [760, 426] width 345 height 23
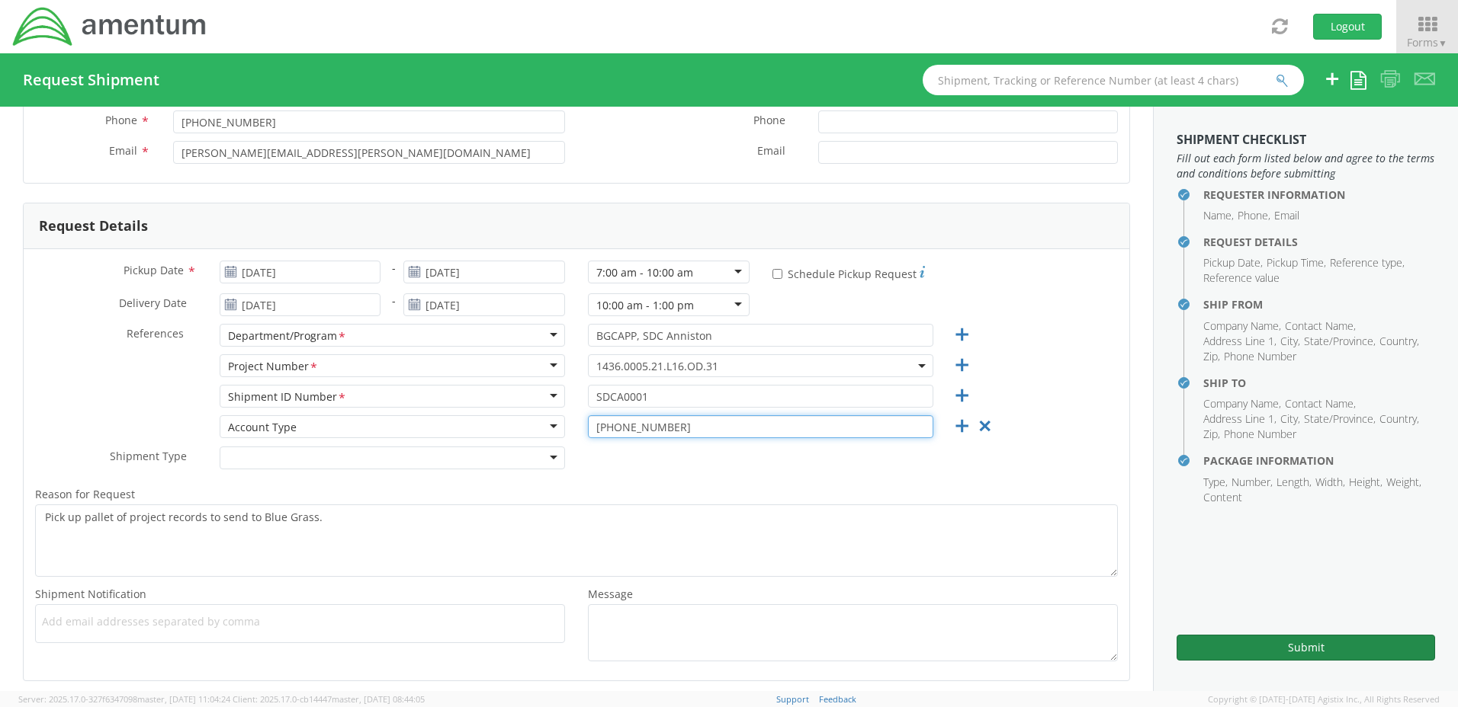
type input "[PHONE_NUMBER]"
click at [1300, 645] on button "Submit" at bounding box center [1305, 648] width 258 height 26
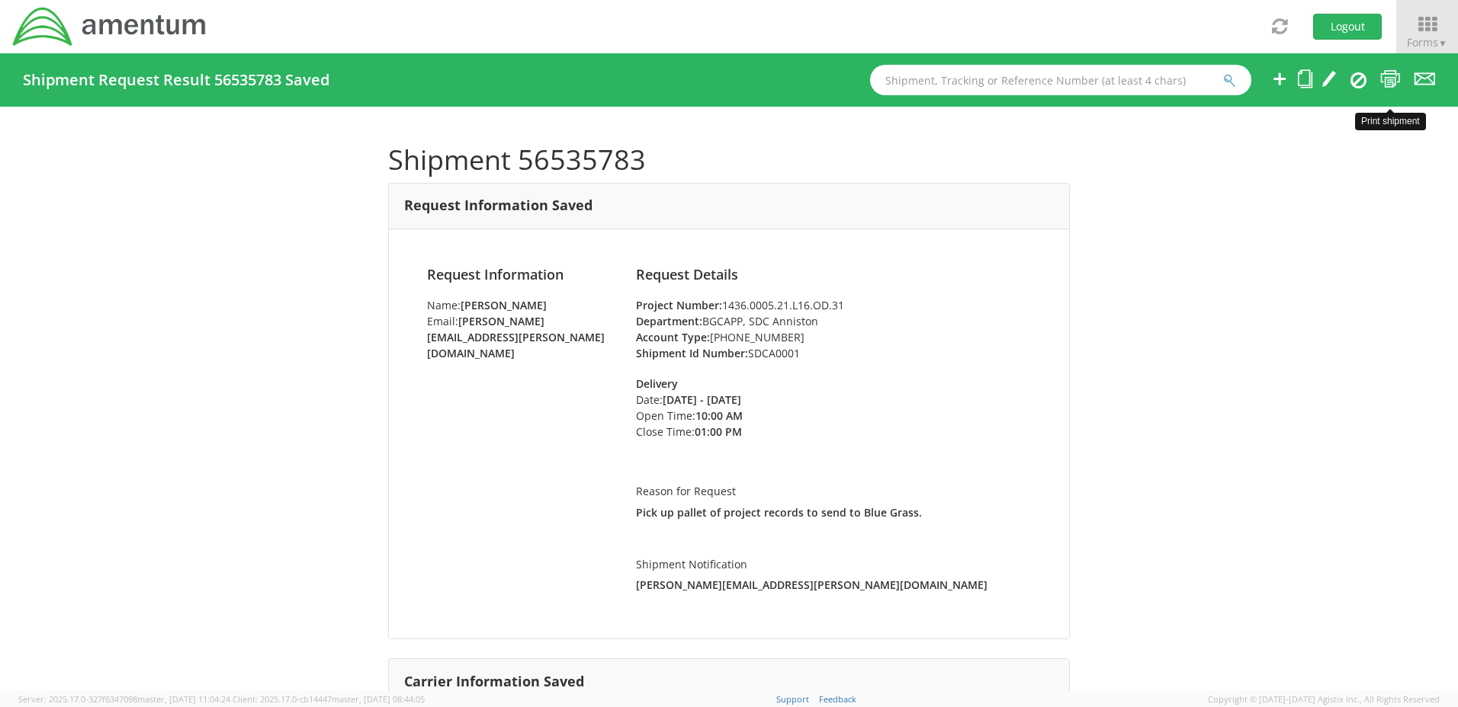
click at [1390, 79] on icon at bounding box center [1390, 78] width 21 height 19
